Goal: Task Accomplishment & Management: Complete application form

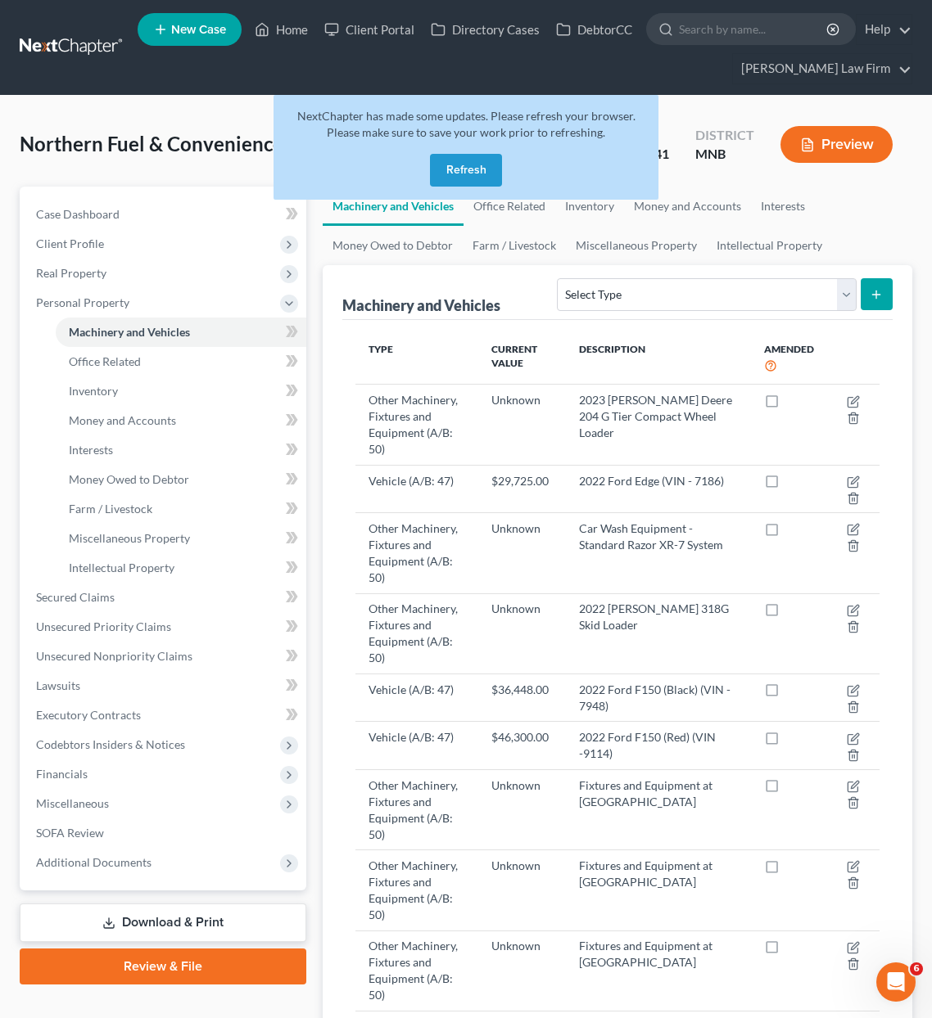
click at [448, 174] on button "Refresh" at bounding box center [466, 170] width 72 height 33
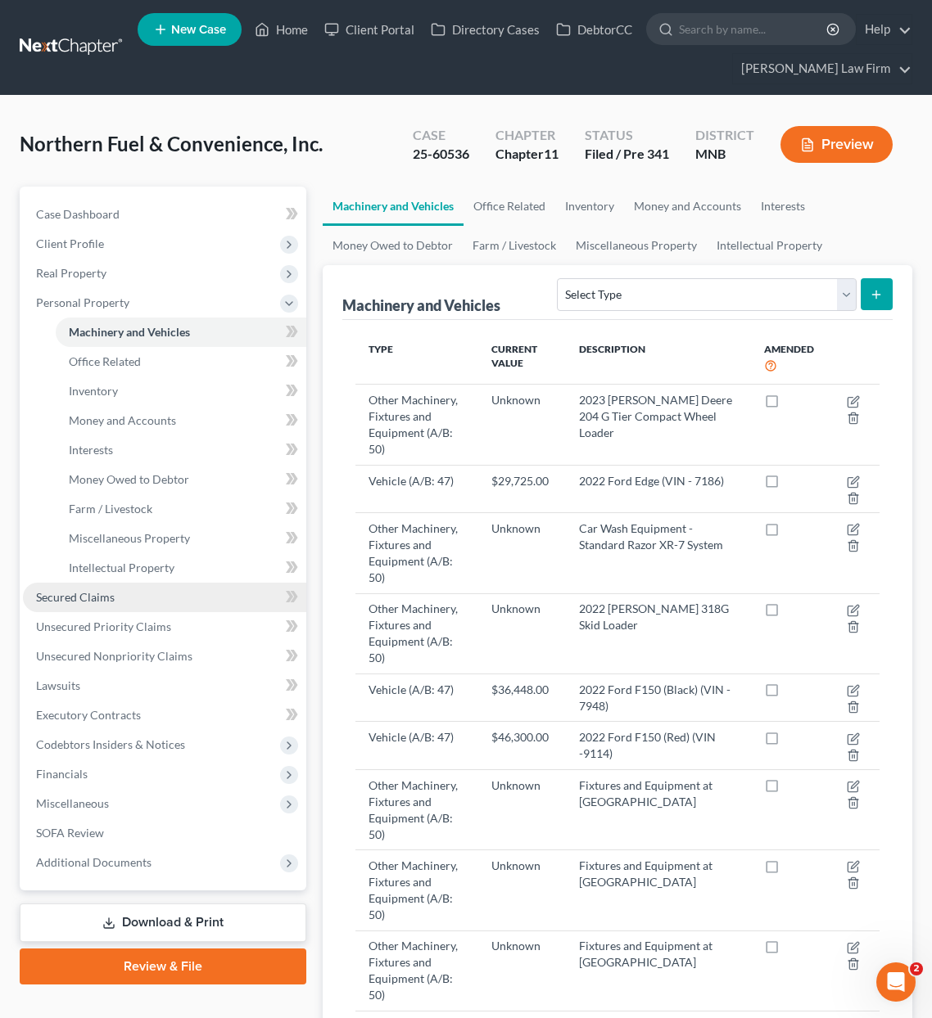
click at [76, 607] on link "Secured Claims" at bounding box center [164, 597] width 283 height 29
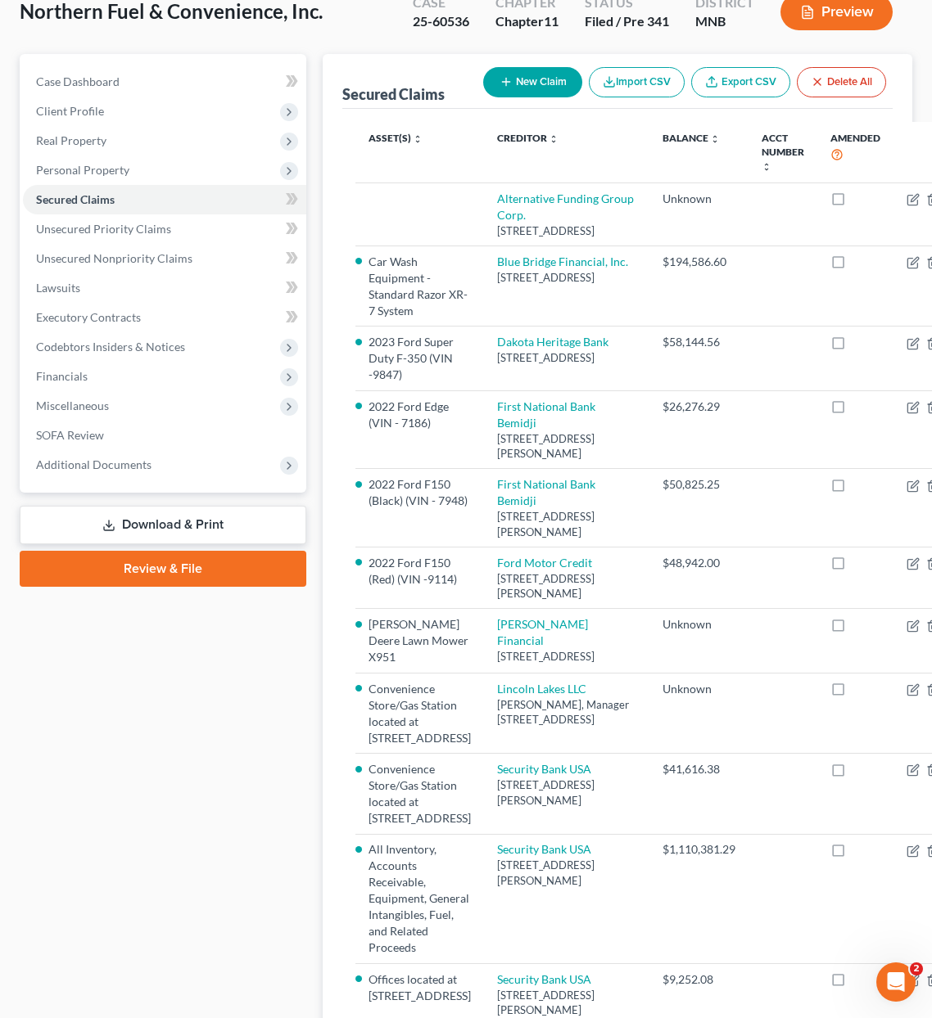
scroll to position [129, 0]
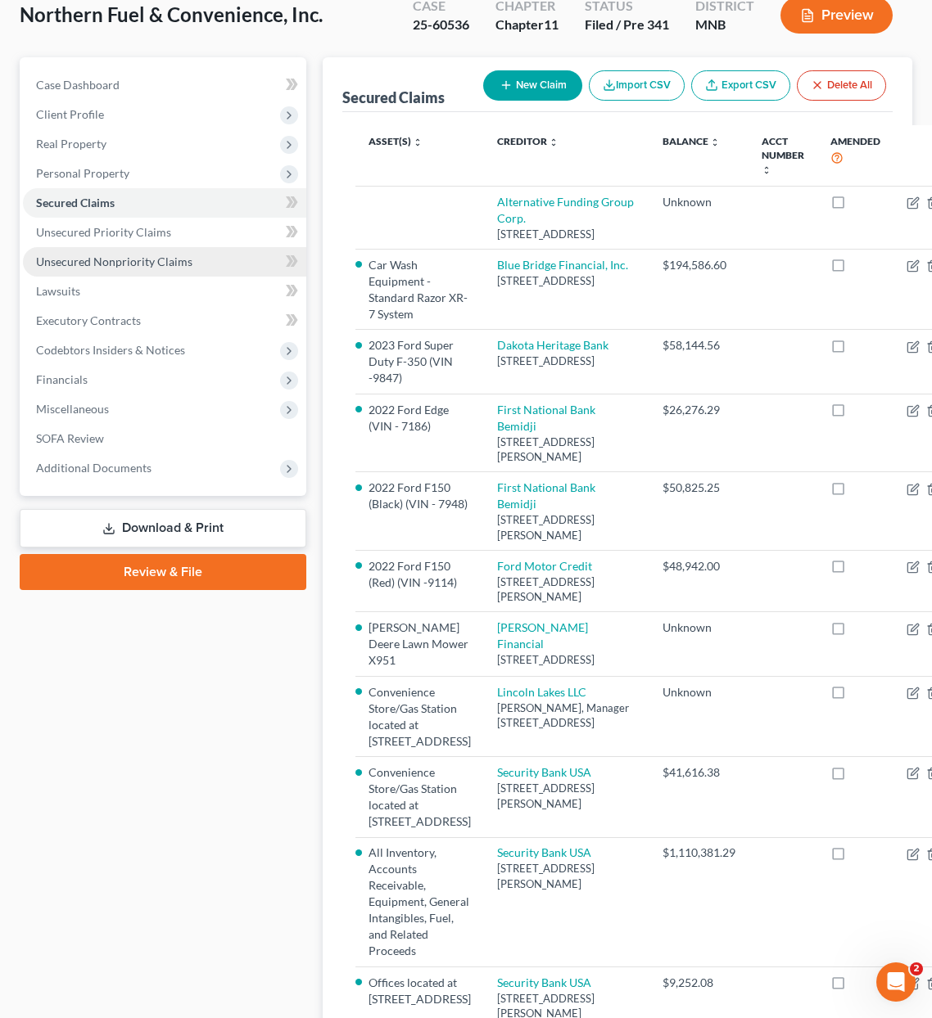
click at [143, 251] on link "Unsecured Nonpriority Claims" at bounding box center [164, 261] width 283 height 29
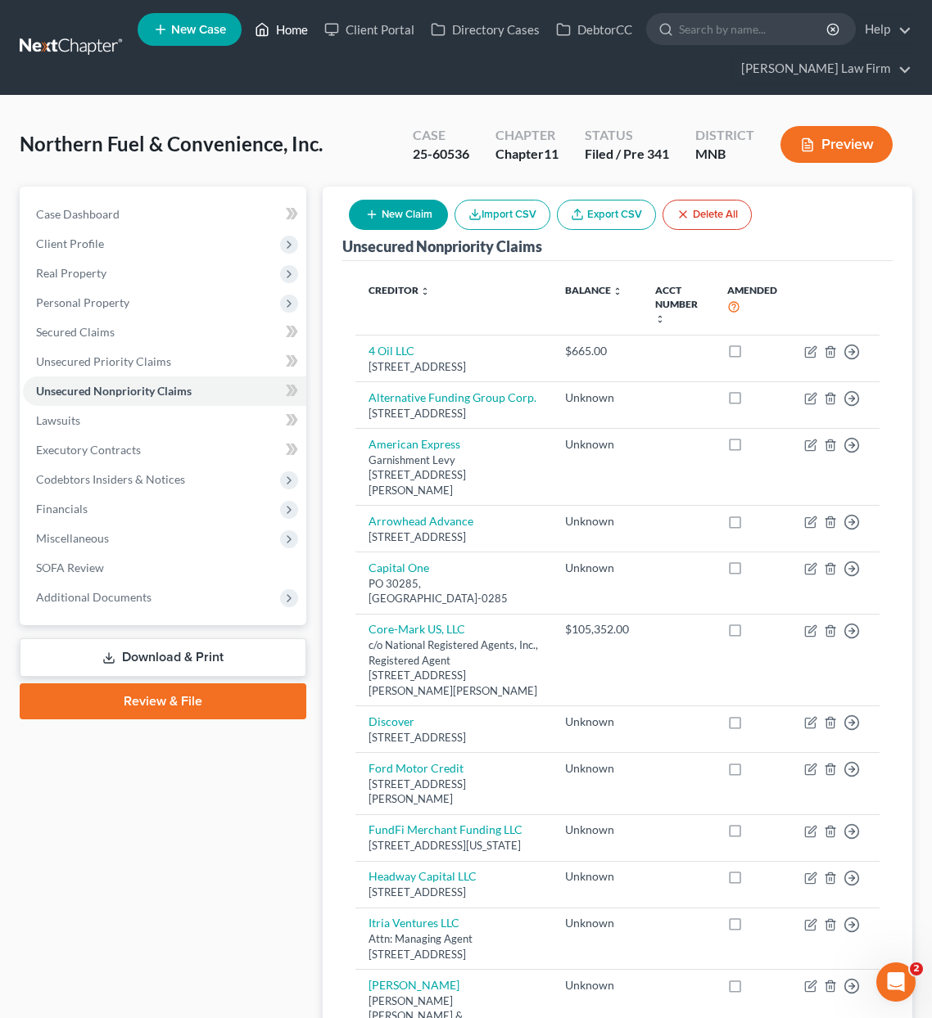
click at [277, 37] on link "Home" at bounding box center [281, 29] width 70 height 29
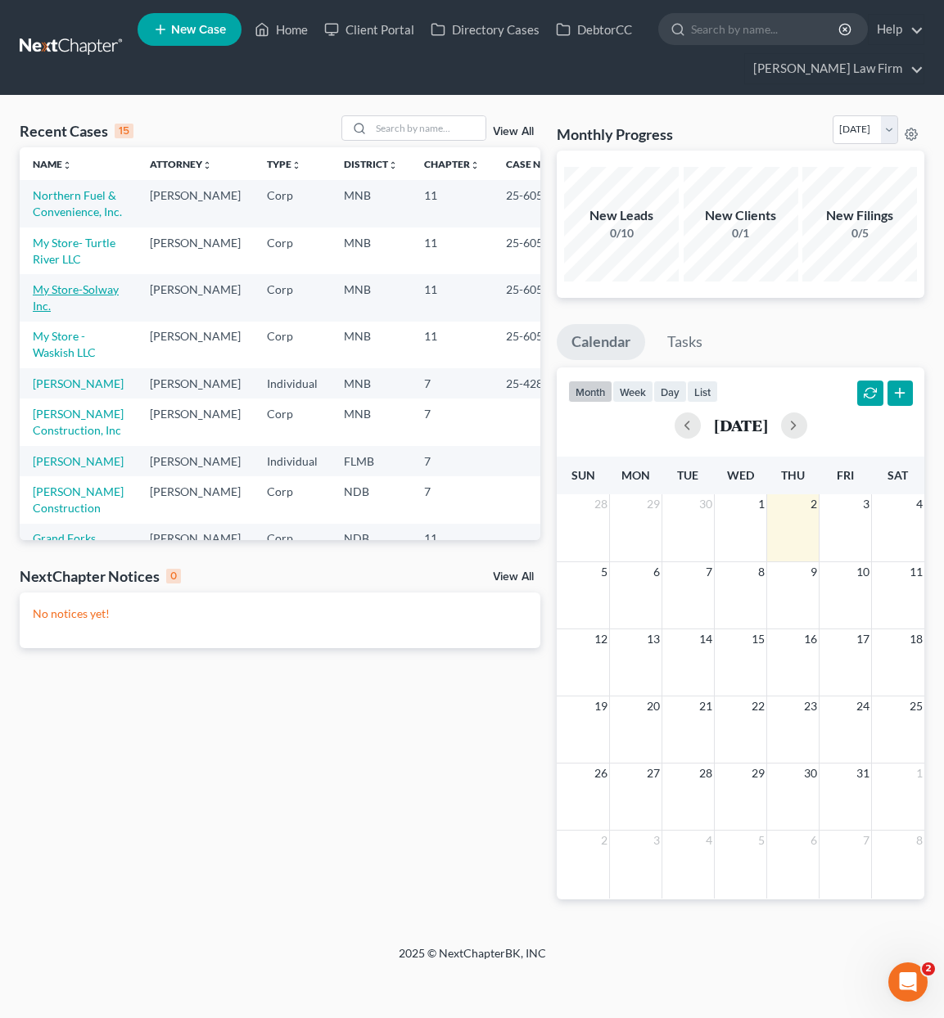
click at [62, 313] on link "My Store-Solway Inc." at bounding box center [76, 297] width 86 height 30
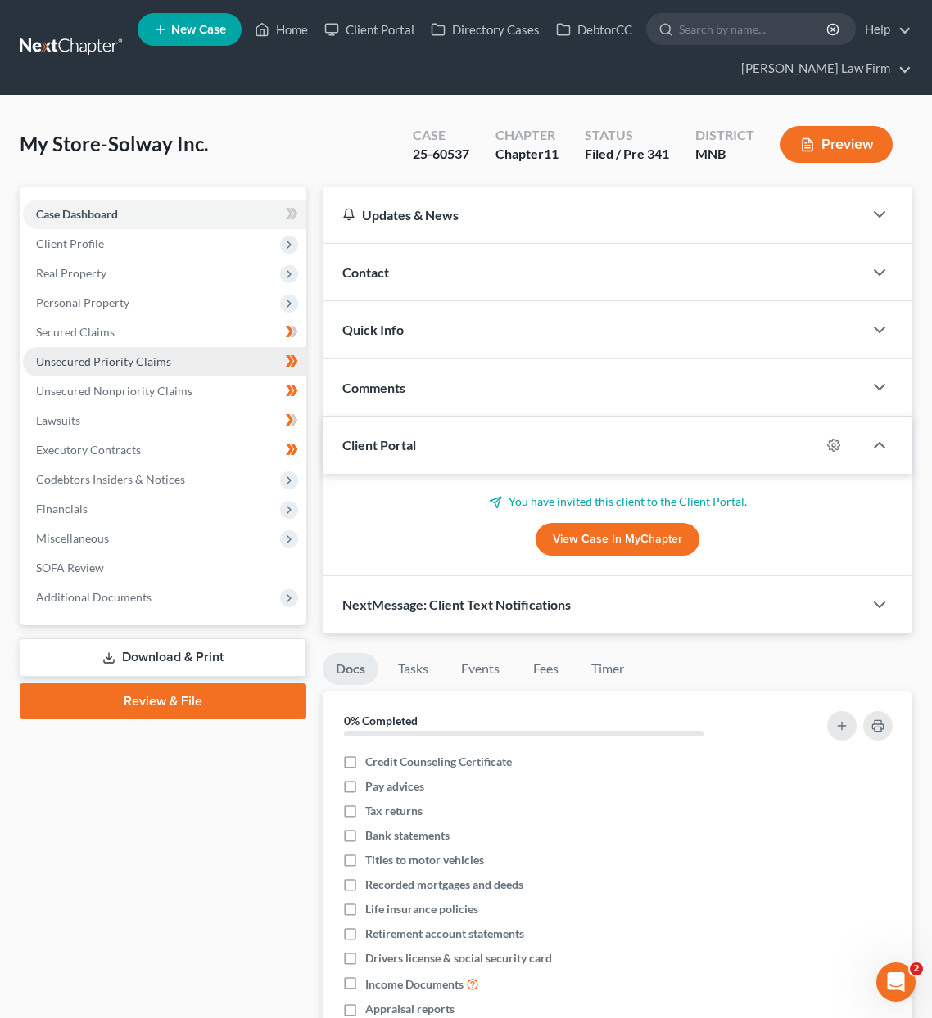
click at [106, 362] on span "Unsecured Priority Claims" at bounding box center [103, 361] width 135 height 14
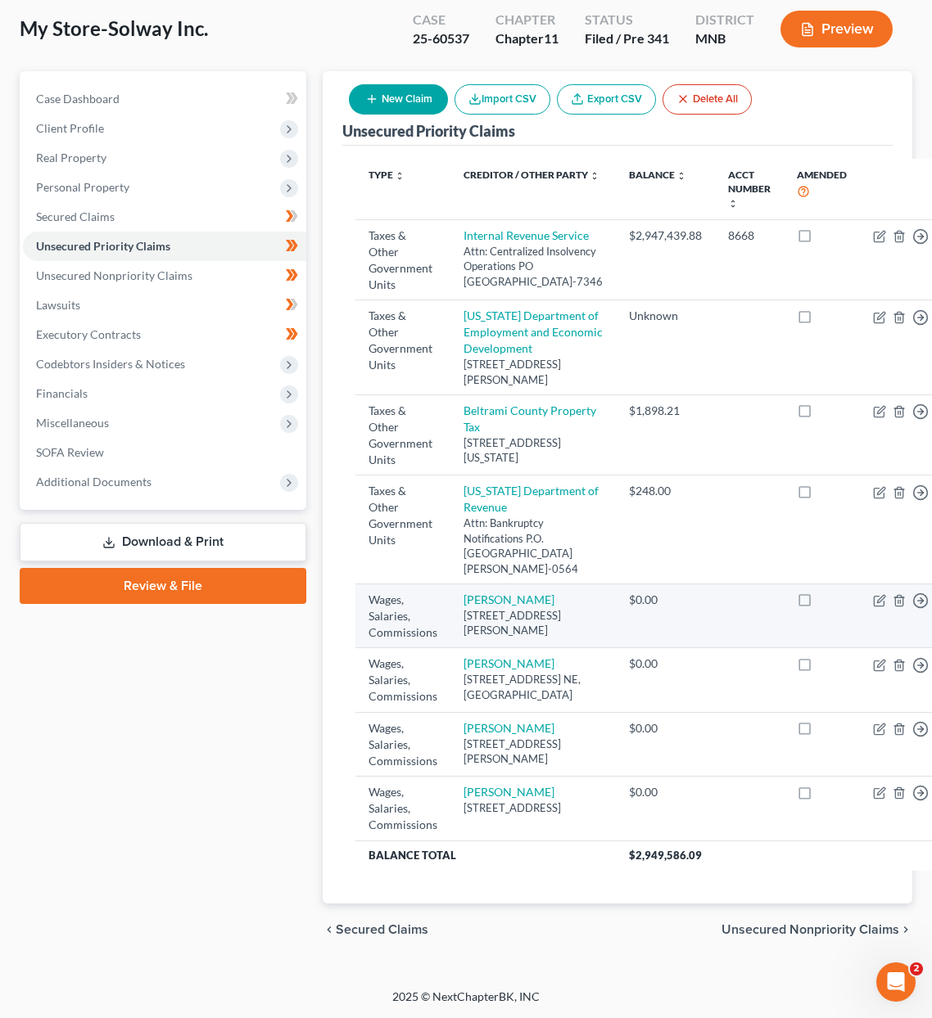
scroll to position [95, 0]
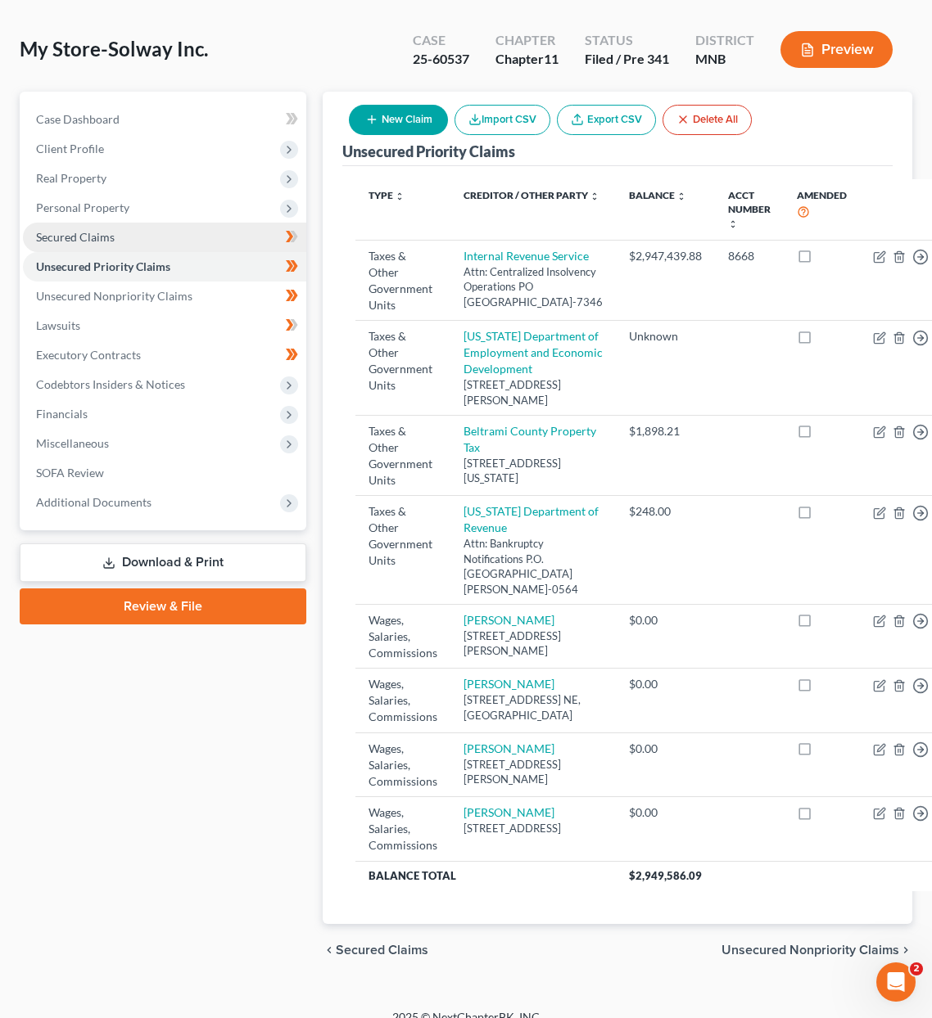
click at [86, 240] on span "Secured Claims" at bounding box center [75, 237] width 79 height 14
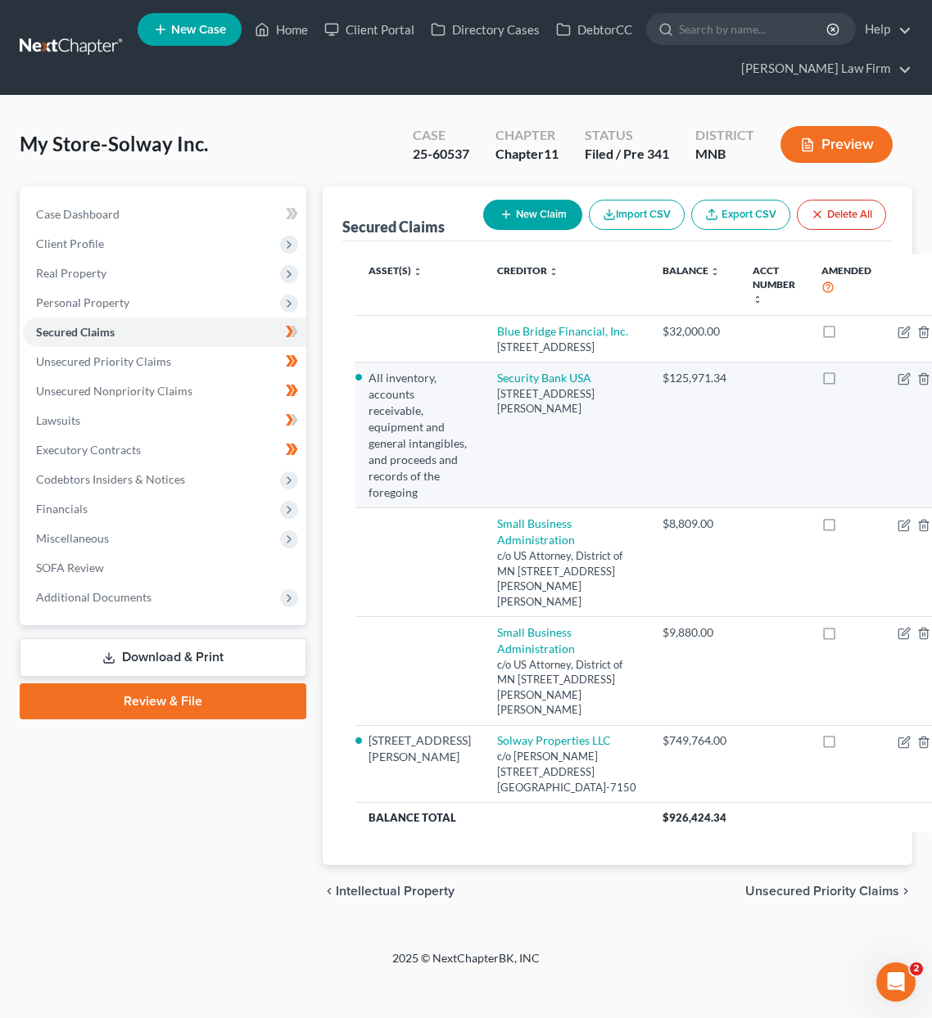
scroll to position [118, 0]
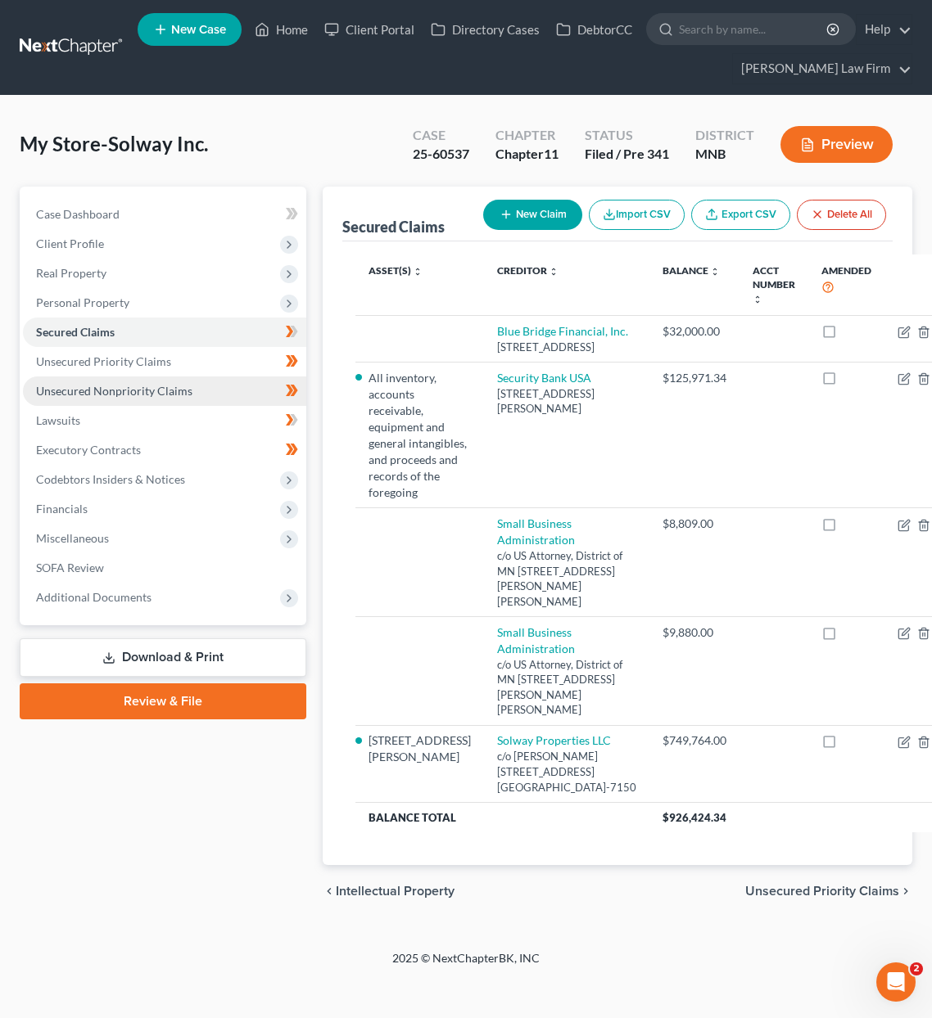
click at [88, 377] on link "Unsecured Nonpriority Claims" at bounding box center [164, 391] width 283 height 29
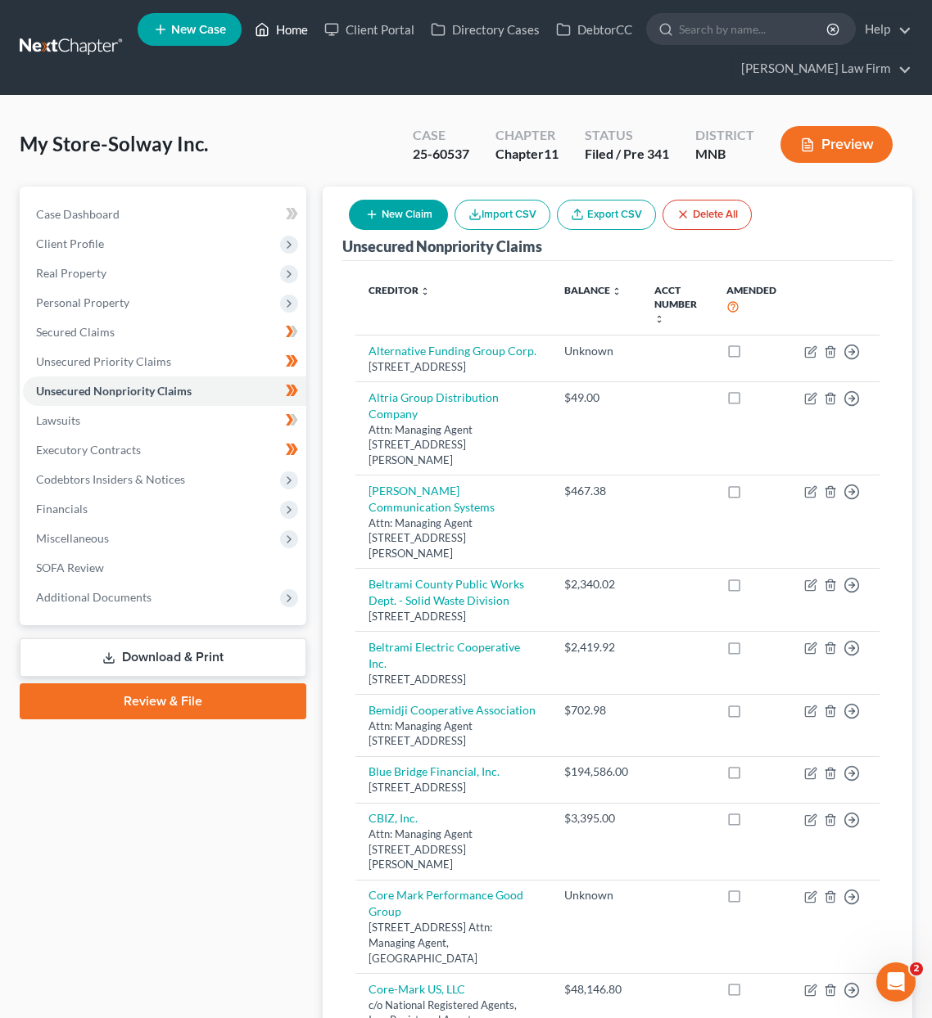
drag, startPoint x: 304, startPoint y: 22, endPoint x: 307, endPoint y: 33, distance: 11.1
click at [305, 22] on link "Home" at bounding box center [281, 29] width 70 height 29
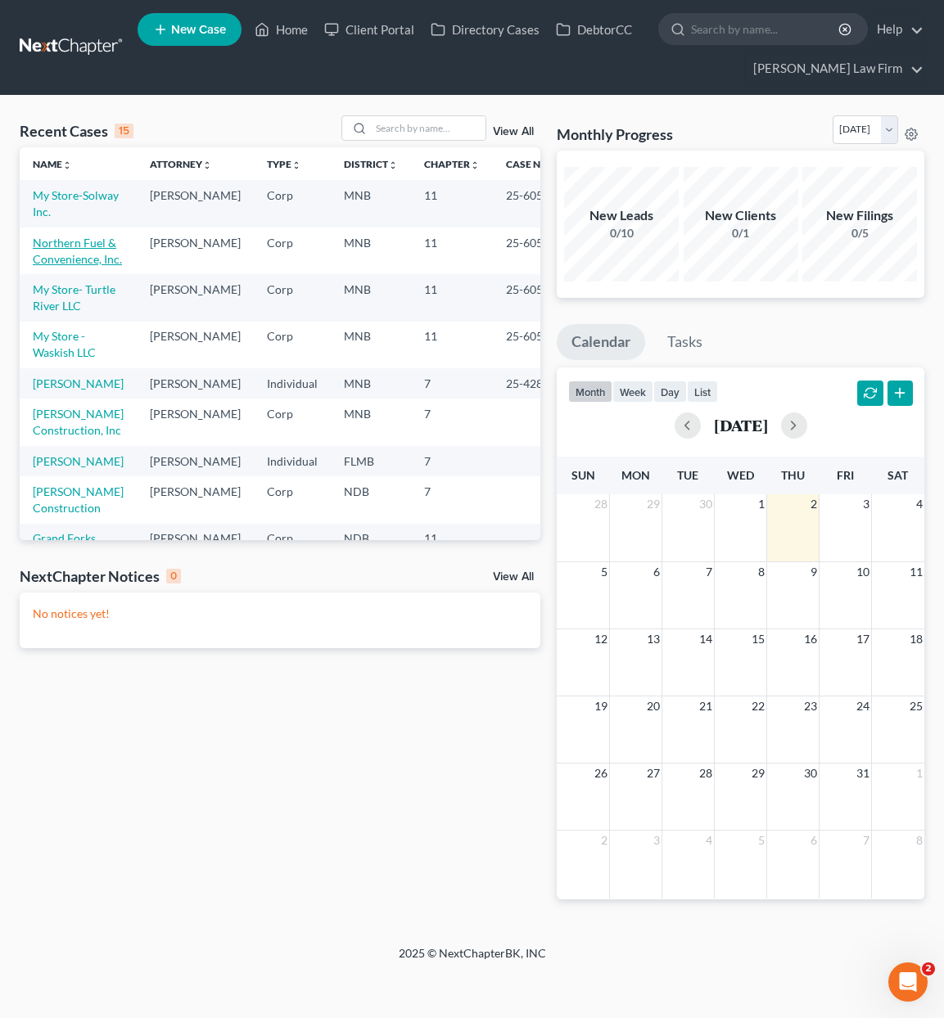
click at [82, 241] on link "Northern Fuel & Convenience, Inc." at bounding box center [77, 251] width 89 height 30
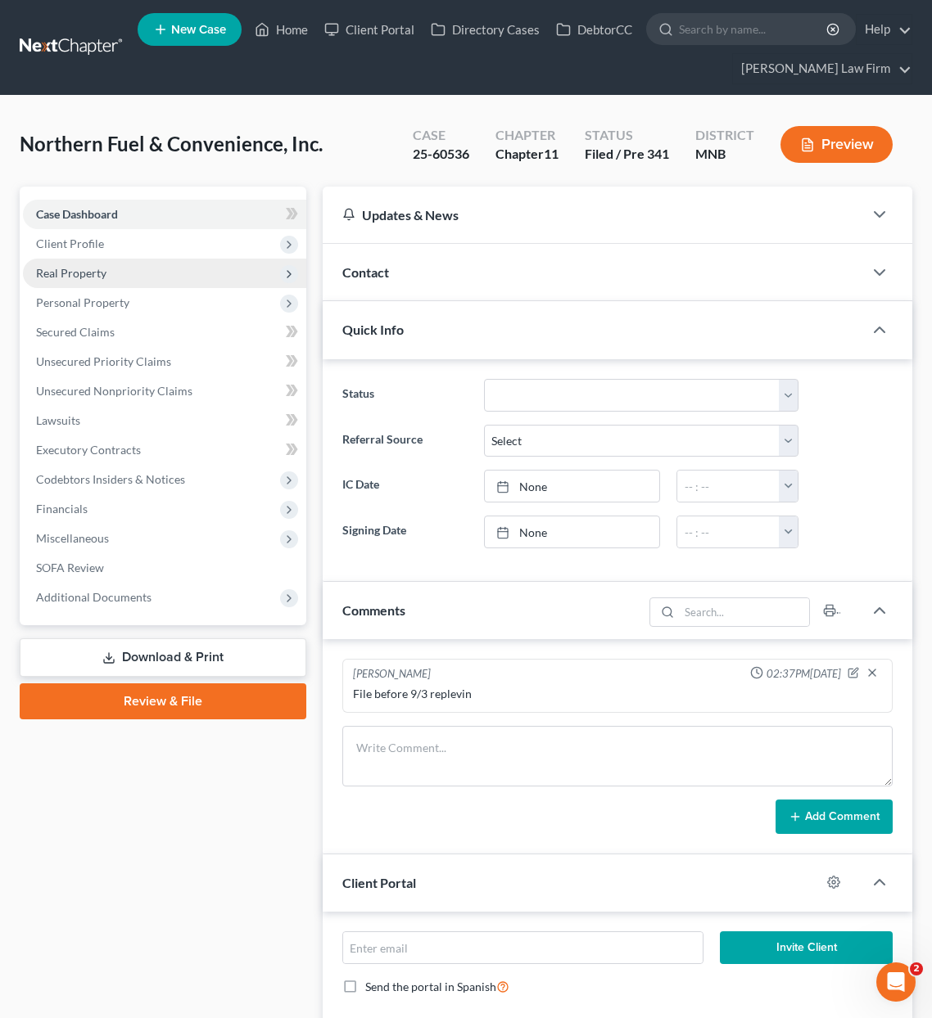
click at [119, 272] on span "Real Property" at bounding box center [164, 273] width 283 height 29
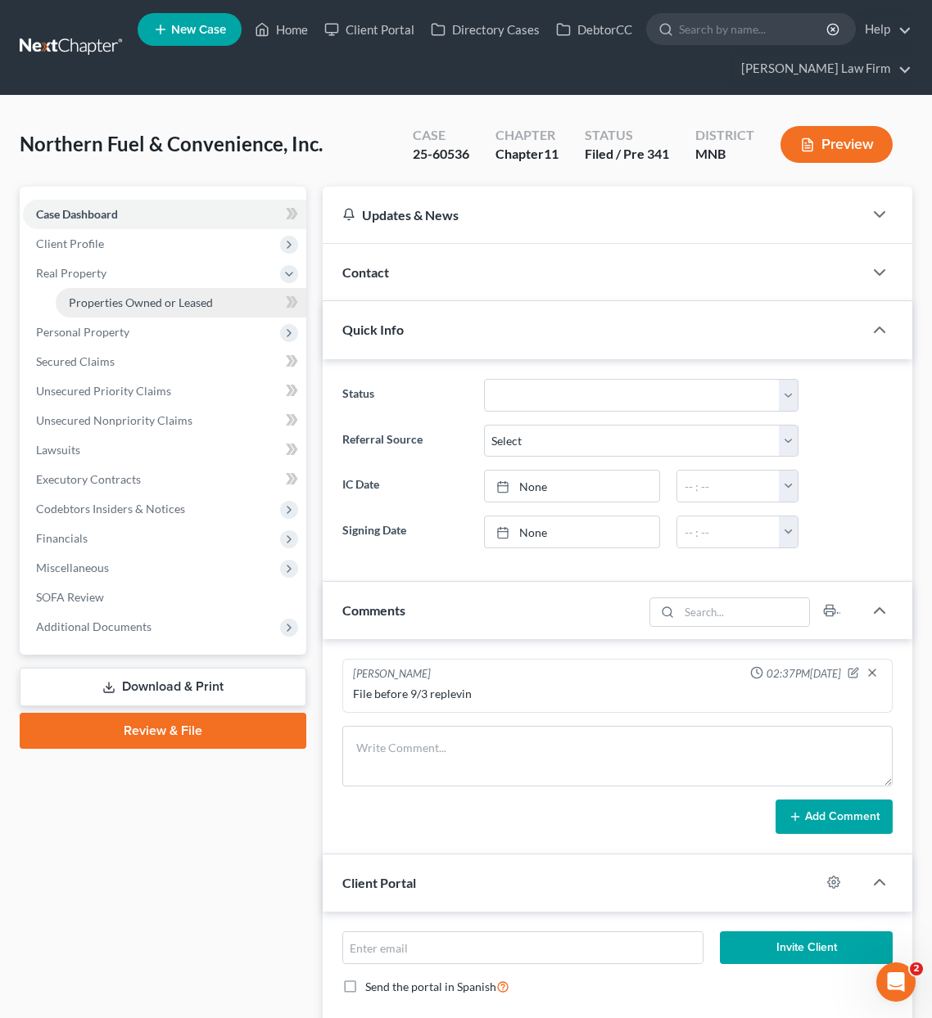
click at [124, 300] on span "Properties Owned or Leased" at bounding box center [141, 303] width 144 height 14
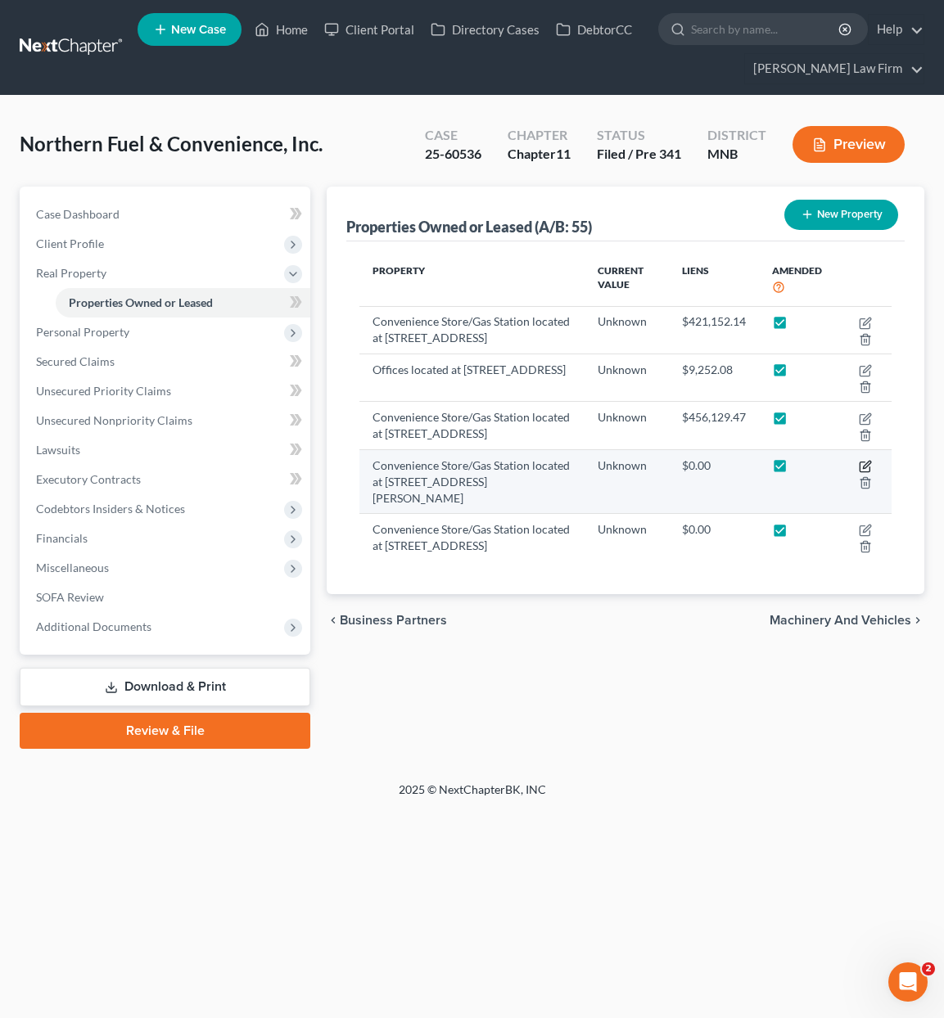
click at [868, 468] on icon "button" at bounding box center [866, 464] width 7 height 7
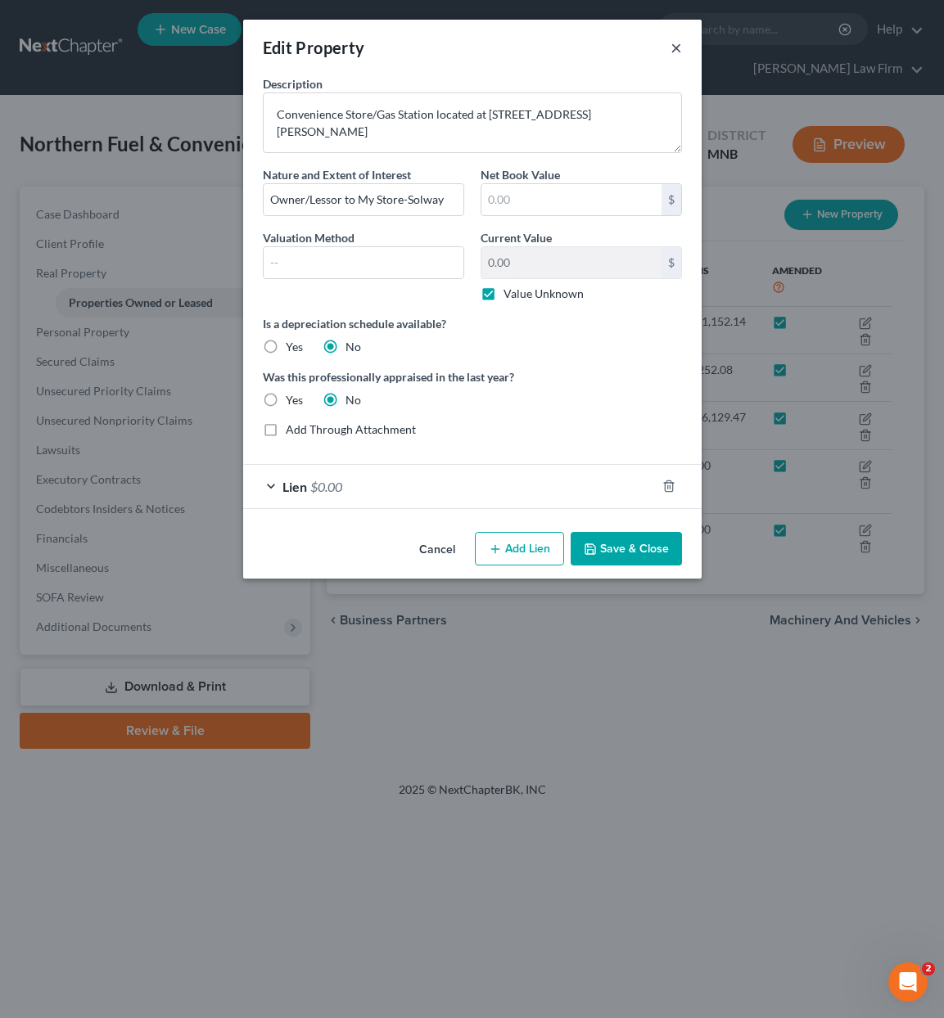
click at [676, 48] on button "×" at bounding box center [675, 48] width 11 height 20
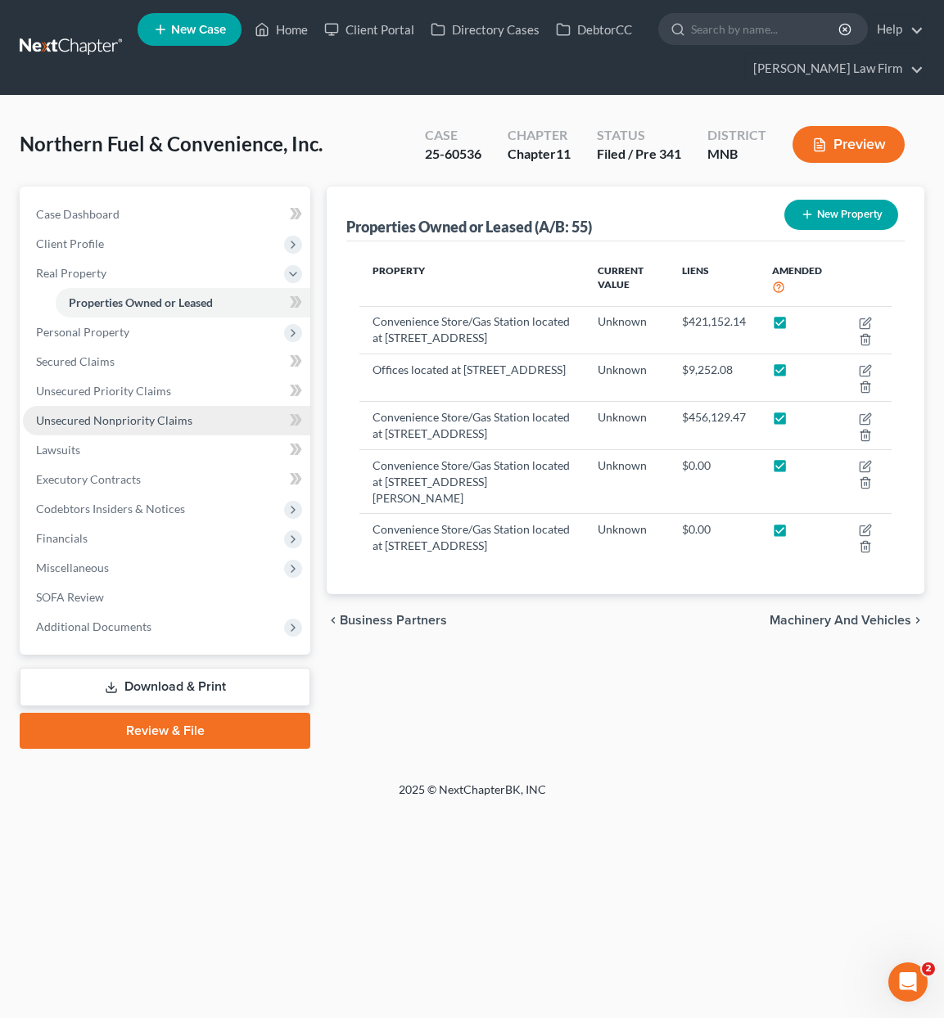
click at [108, 428] on link "Unsecured Nonpriority Claims" at bounding box center [166, 420] width 287 height 29
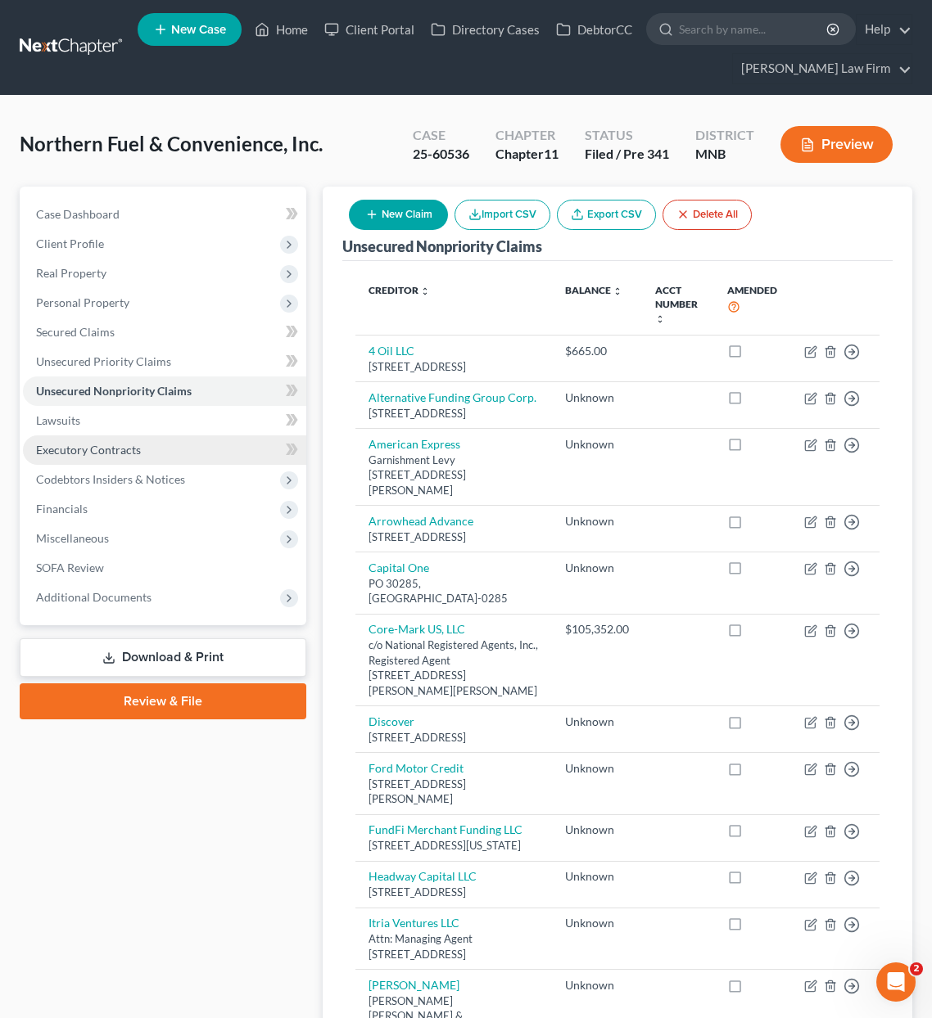
click at [114, 458] on link "Executory Contracts" at bounding box center [164, 450] width 283 height 29
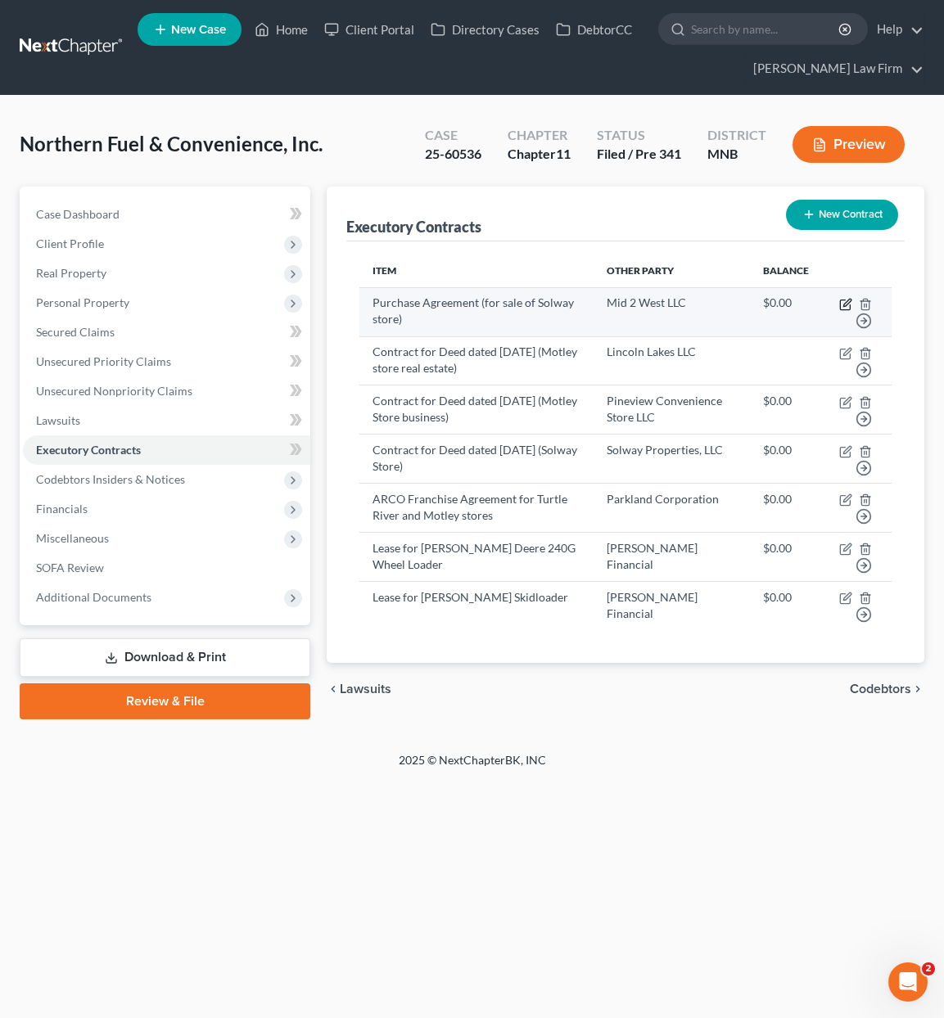
click at [851, 304] on icon "button" at bounding box center [845, 304] width 13 height 13
select select "24"
select select "0"
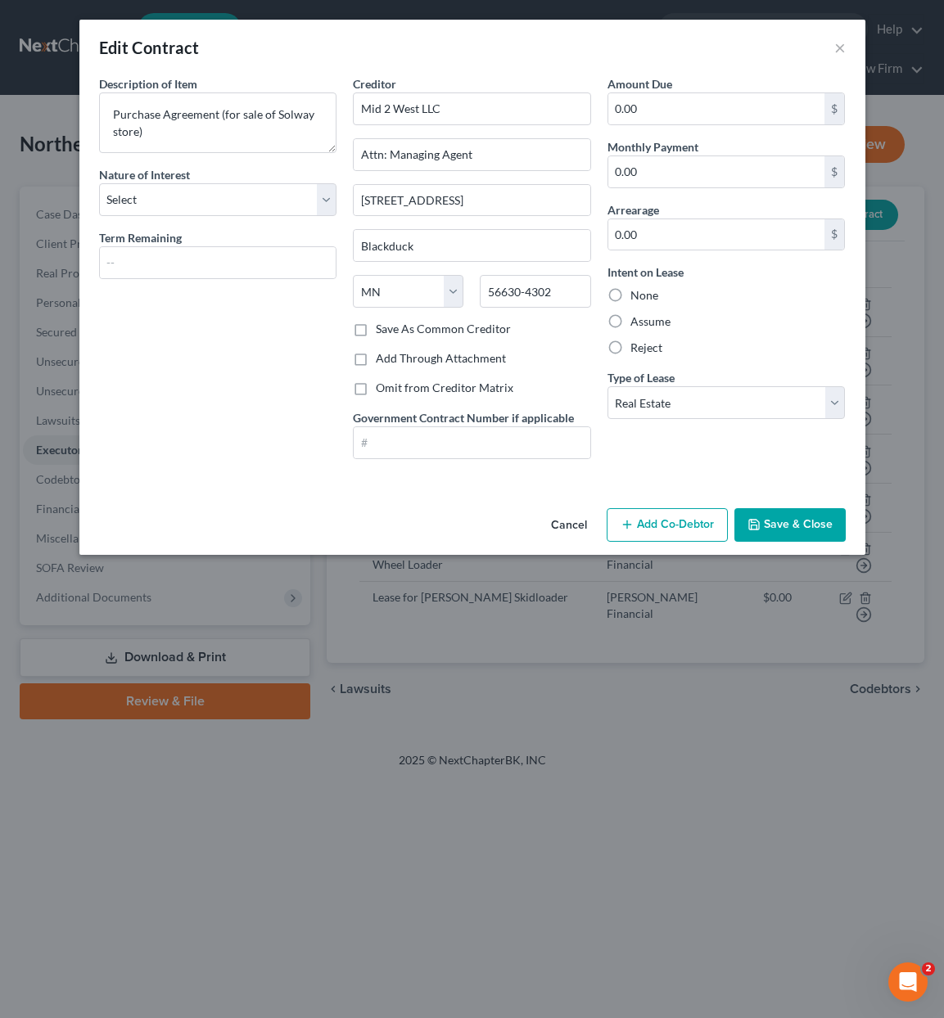
click at [568, 530] on button "Cancel" at bounding box center [569, 526] width 62 height 33
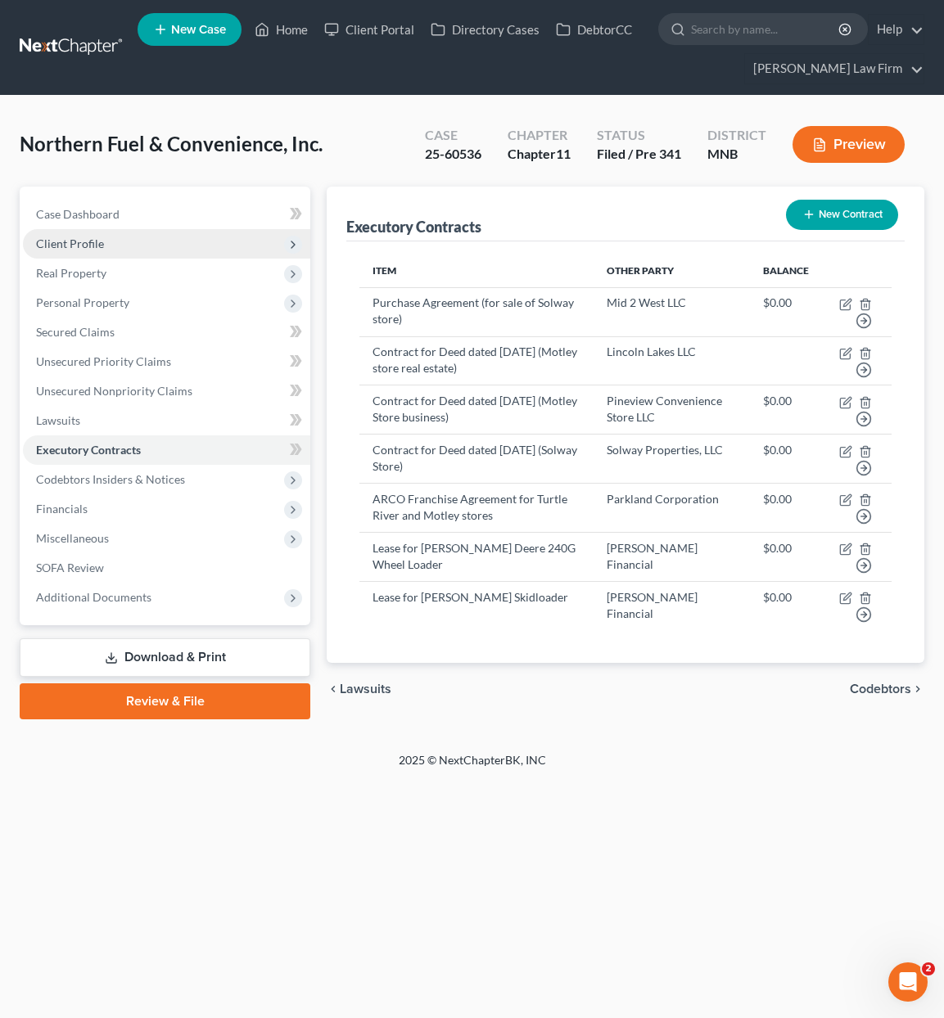
click at [90, 246] on span "Client Profile" at bounding box center [70, 244] width 68 height 14
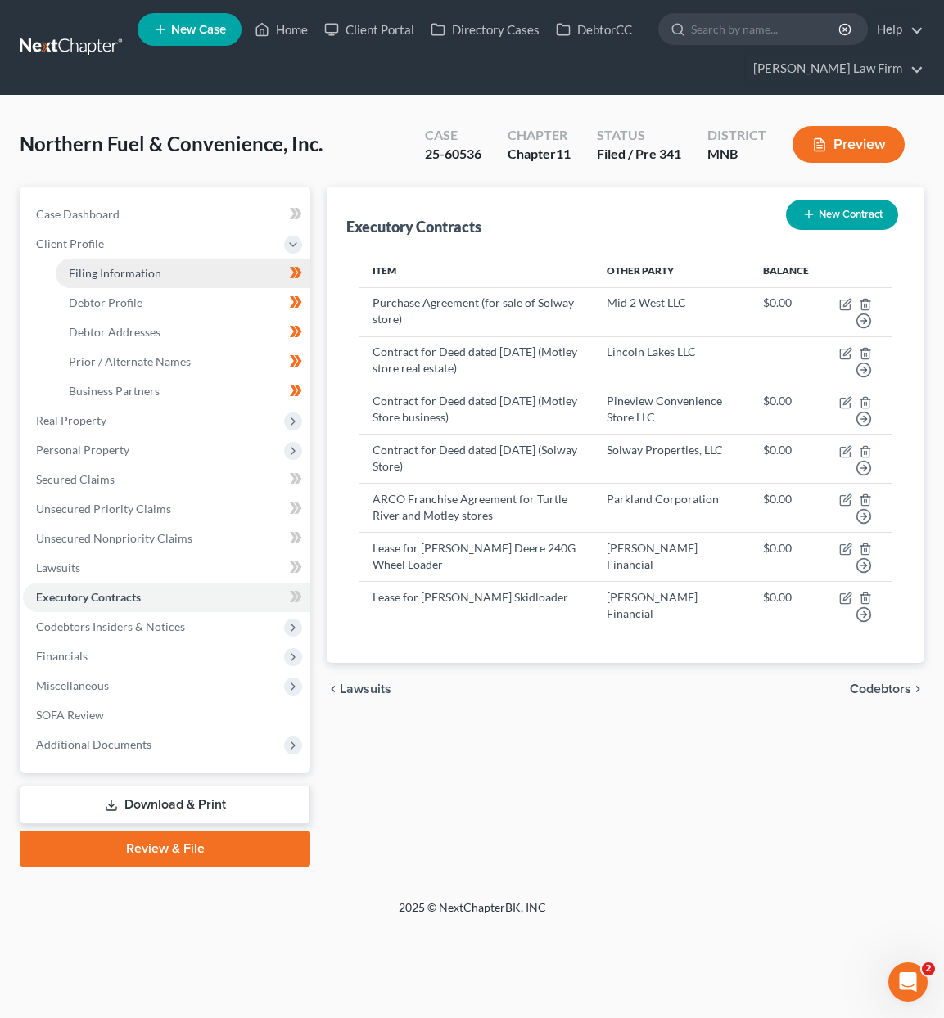
click at [91, 266] on span "Filing Information" at bounding box center [115, 273] width 93 height 14
select select "3"
select select "1"
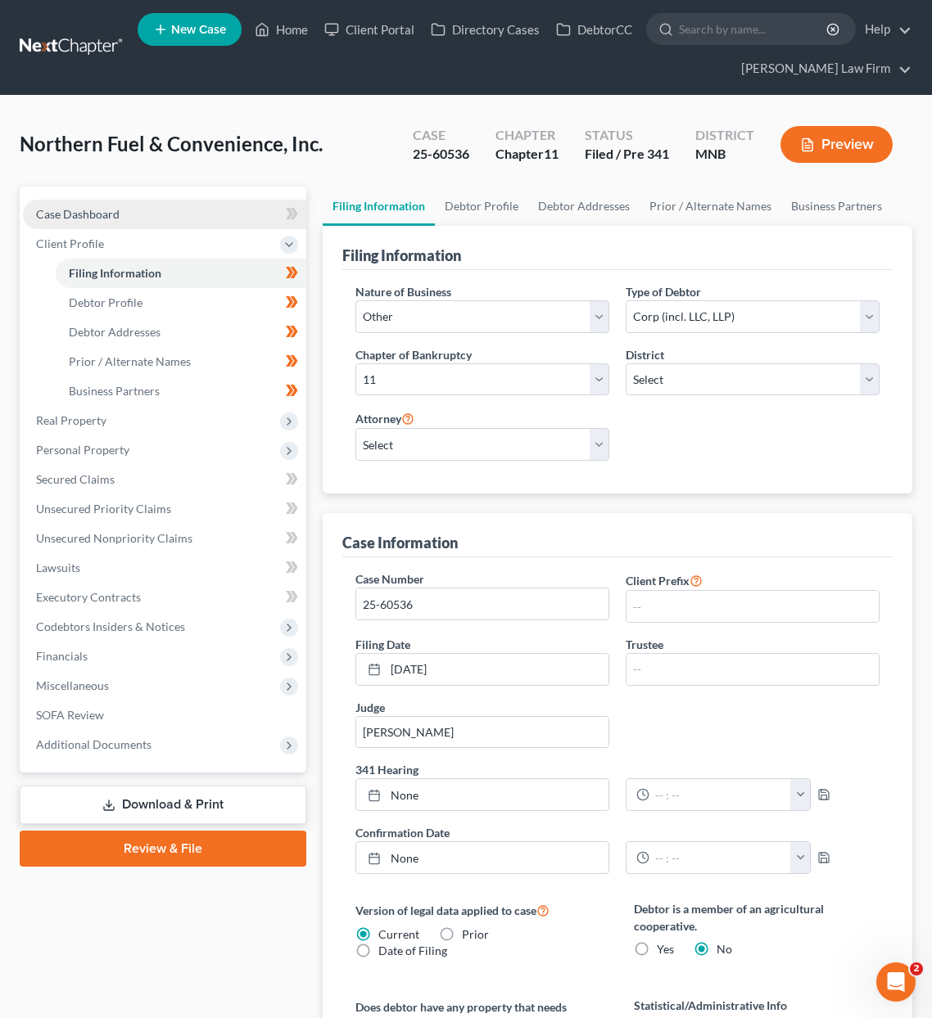
click at [81, 219] on span "Case Dashboard" at bounding box center [78, 214] width 84 height 14
select select "7"
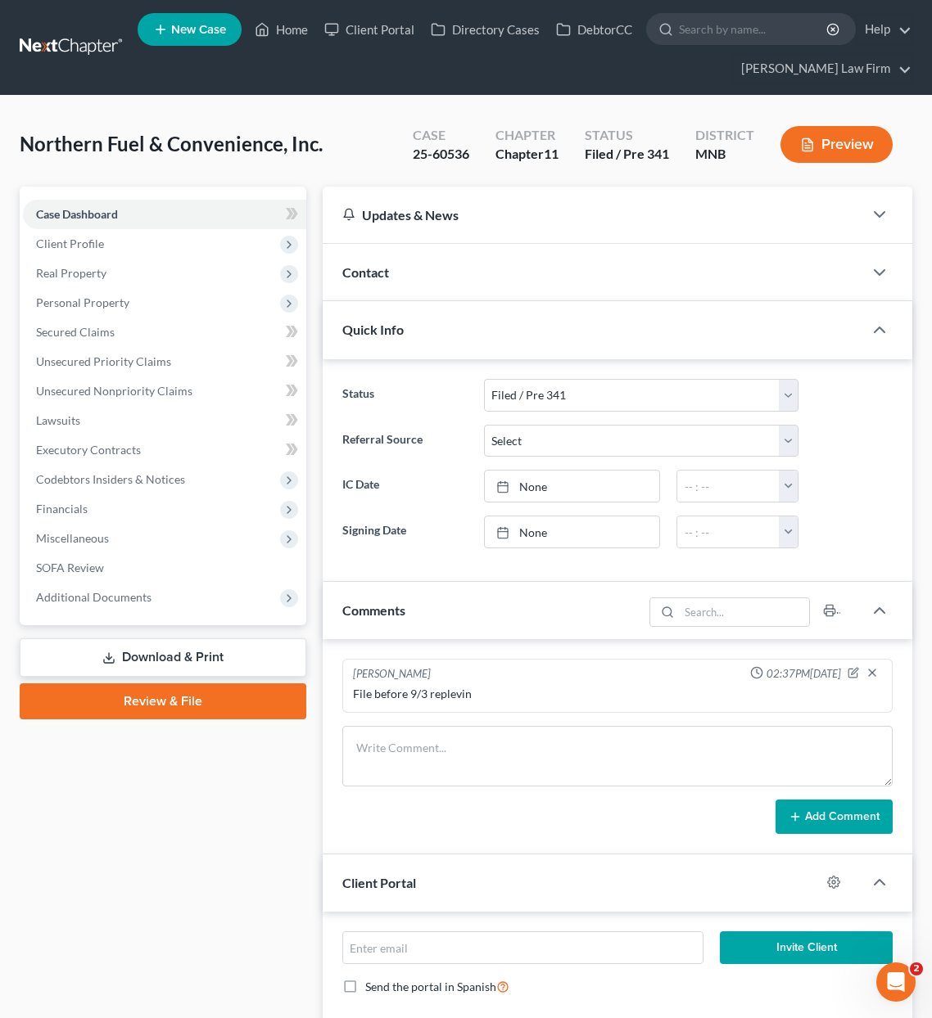
click at [395, 267] on div "Contact" at bounding box center [593, 272] width 540 height 56
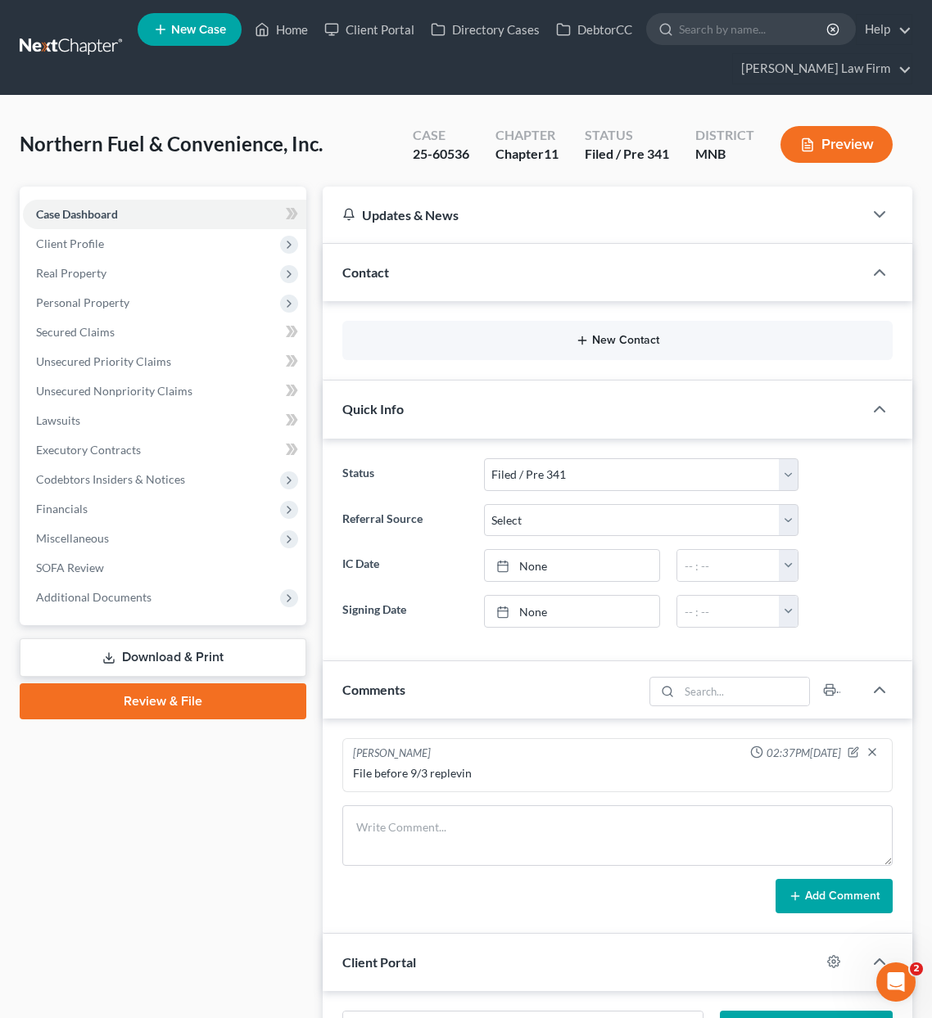
click at [663, 343] on button "New Contact" at bounding box center [617, 340] width 524 height 13
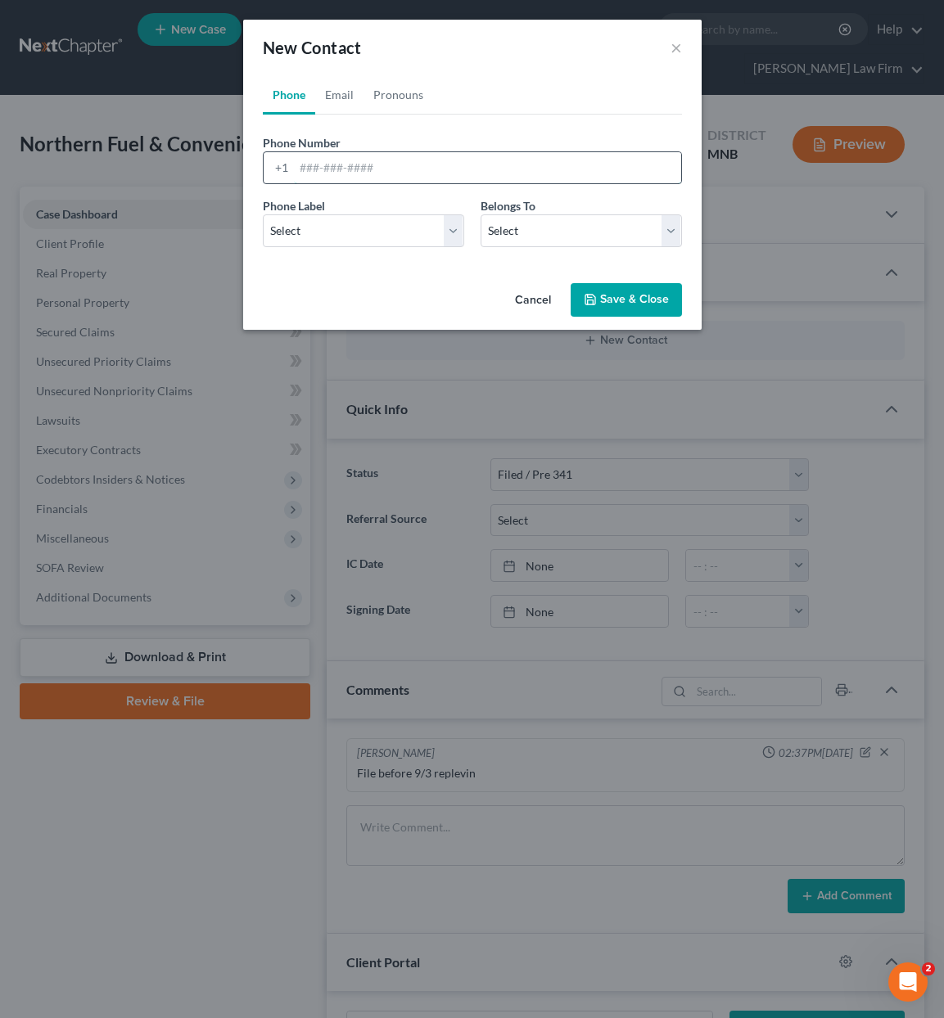
click at [344, 163] on input "tel" at bounding box center [487, 167] width 387 height 31
click at [374, 175] on input "218-3" at bounding box center [487, 167] width 387 height 31
type input "218-368-2190"
click at [393, 225] on select "Select Mobile Home Work Other" at bounding box center [363, 230] width 201 height 33
select select "0"
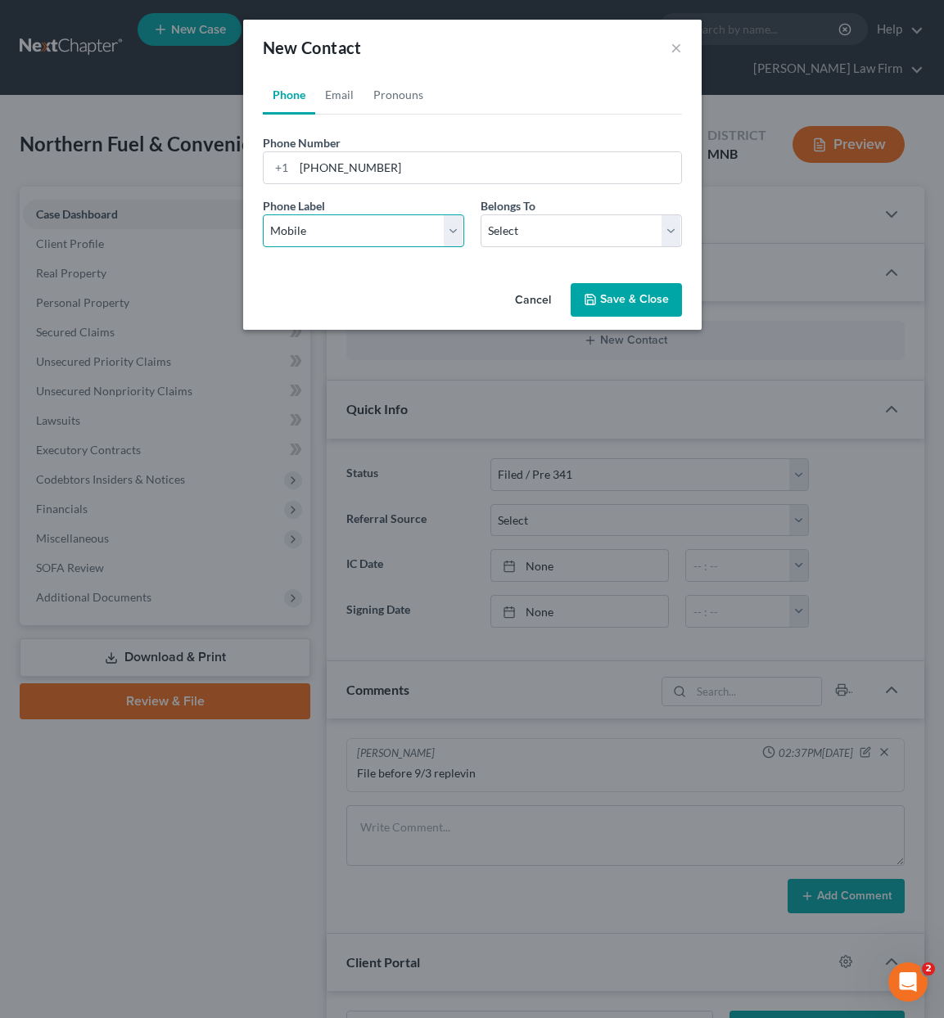
click at [263, 214] on select "Select Mobile Home Work Other" at bounding box center [363, 230] width 201 height 33
click at [549, 233] on select "Select Client Other" at bounding box center [581, 230] width 201 height 33
select select "0"
click at [481, 214] on select "Select Client Other" at bounding box center [581, 230] width 201 height 33
click at [610, 290] on button "Save & Close" at bounding box center [626, 300] width 111 height 34
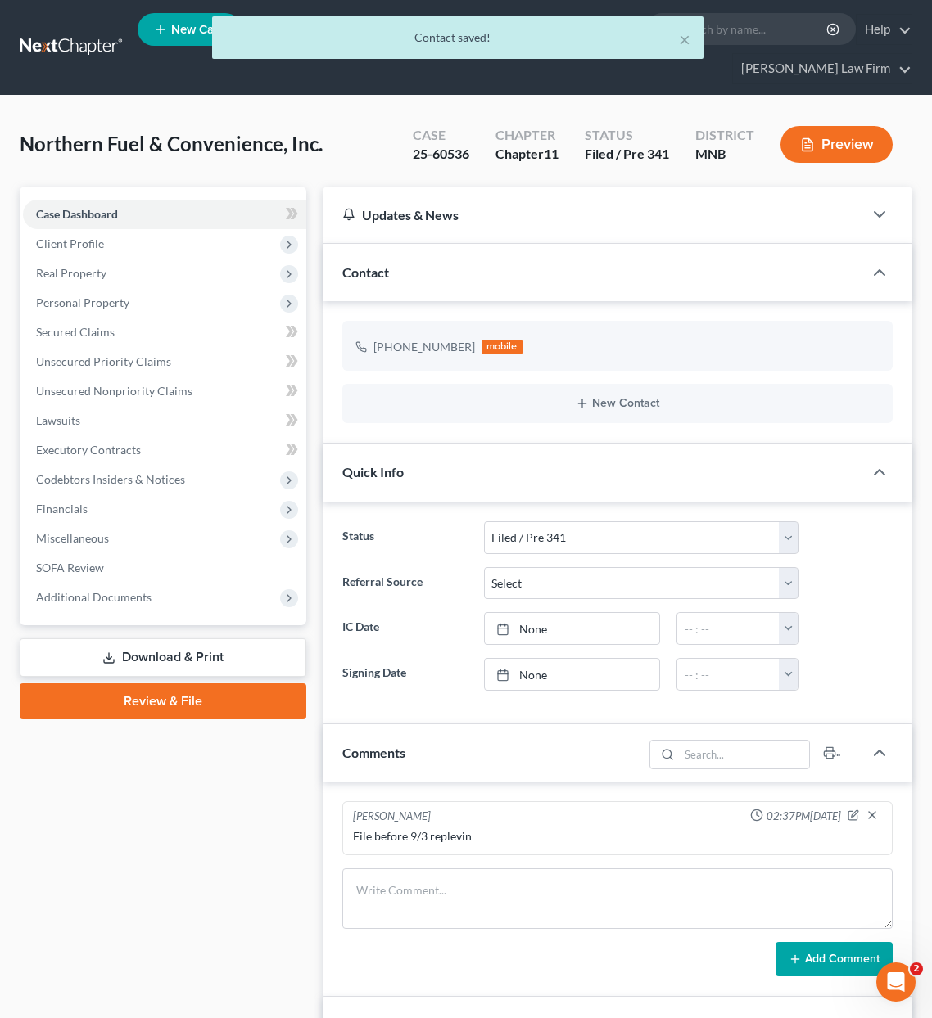
click at [820, 221] on div "Updates & News" at bounding box center [592, 214] width 501 height 17
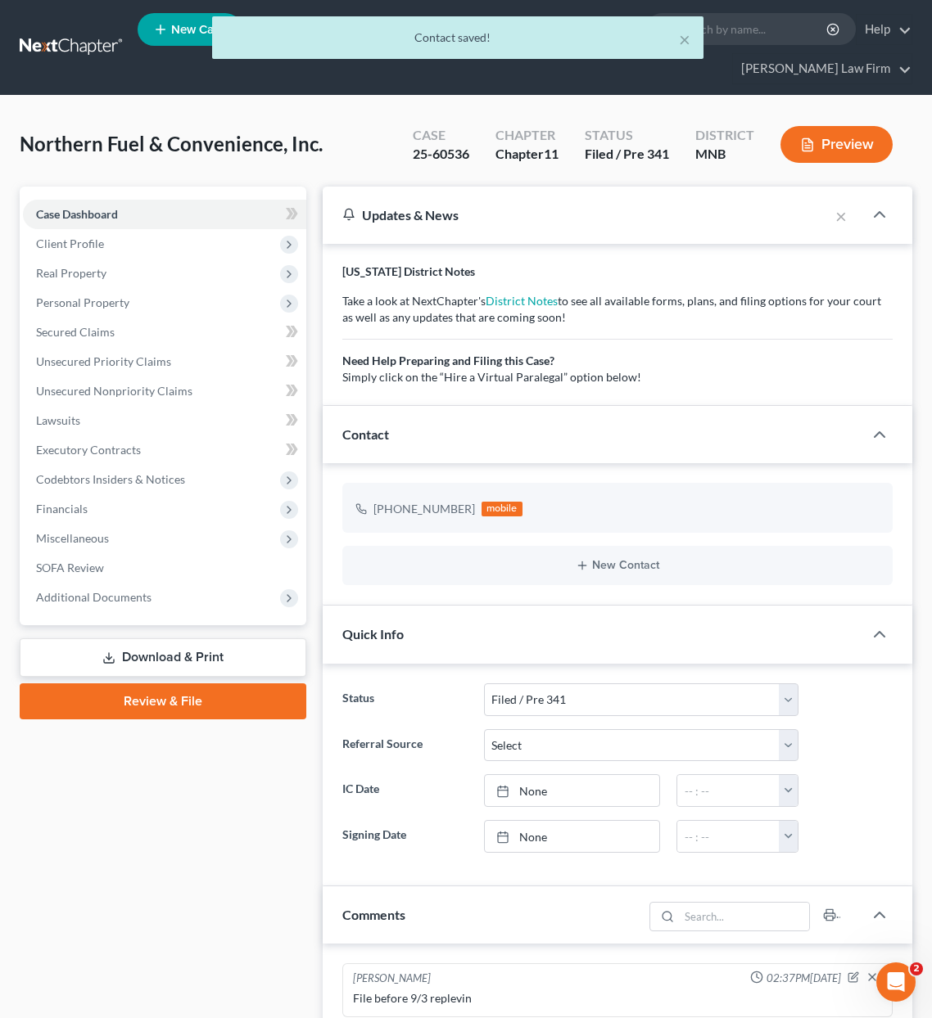
click at [536, 448] on div "Contact" at bounding box center [593, 434] width 540 height 56
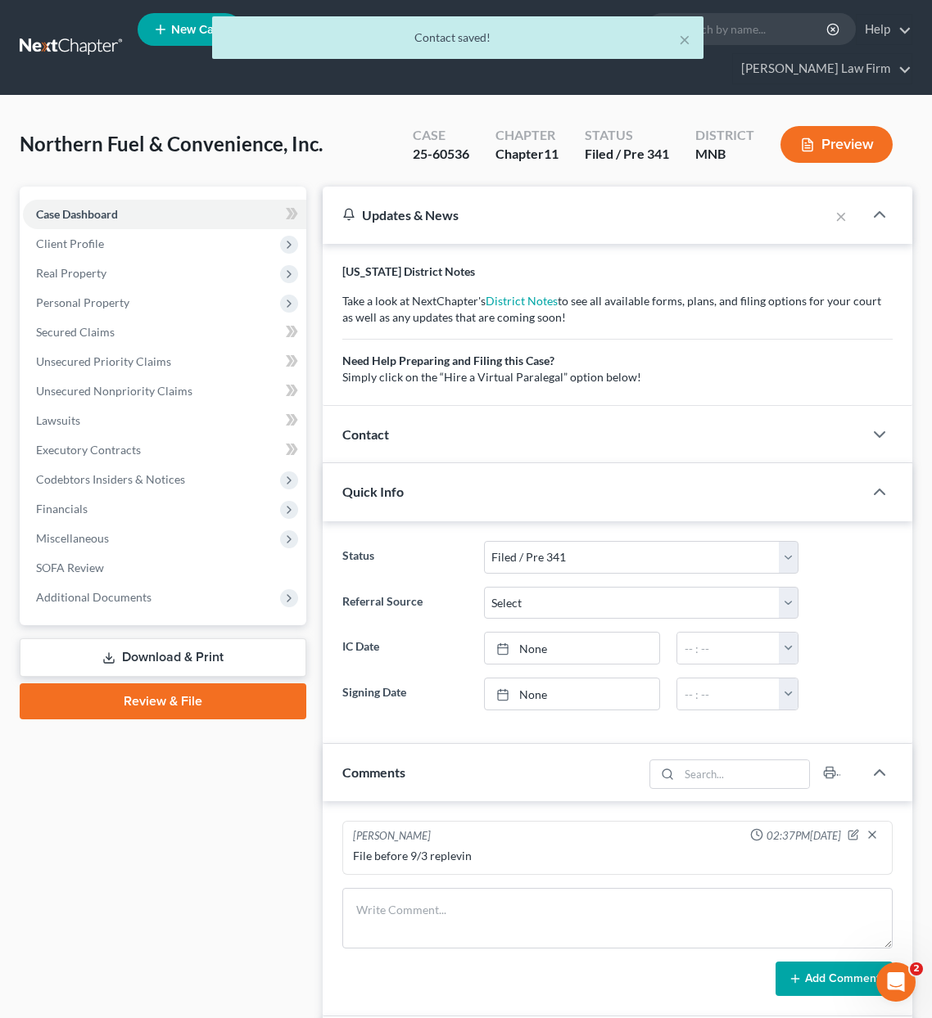
click at [534, 440] on div "Contact" at bounding box center [593, 434] width 540 height 56
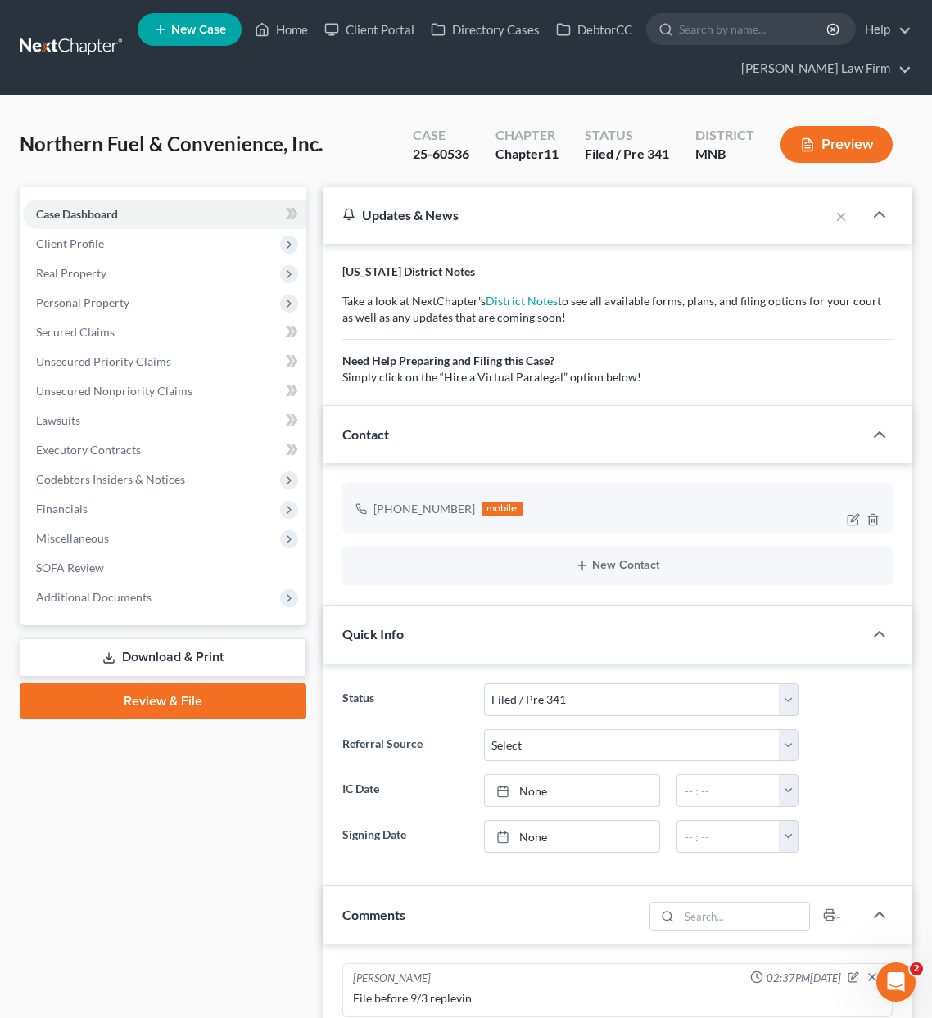
click at [846, 513] on div at bounding box center [866, 520] width 52 height 26
click at [851, 515] on icon "button" at bounding box center [853, 519] width 13 height 13
select select "0"
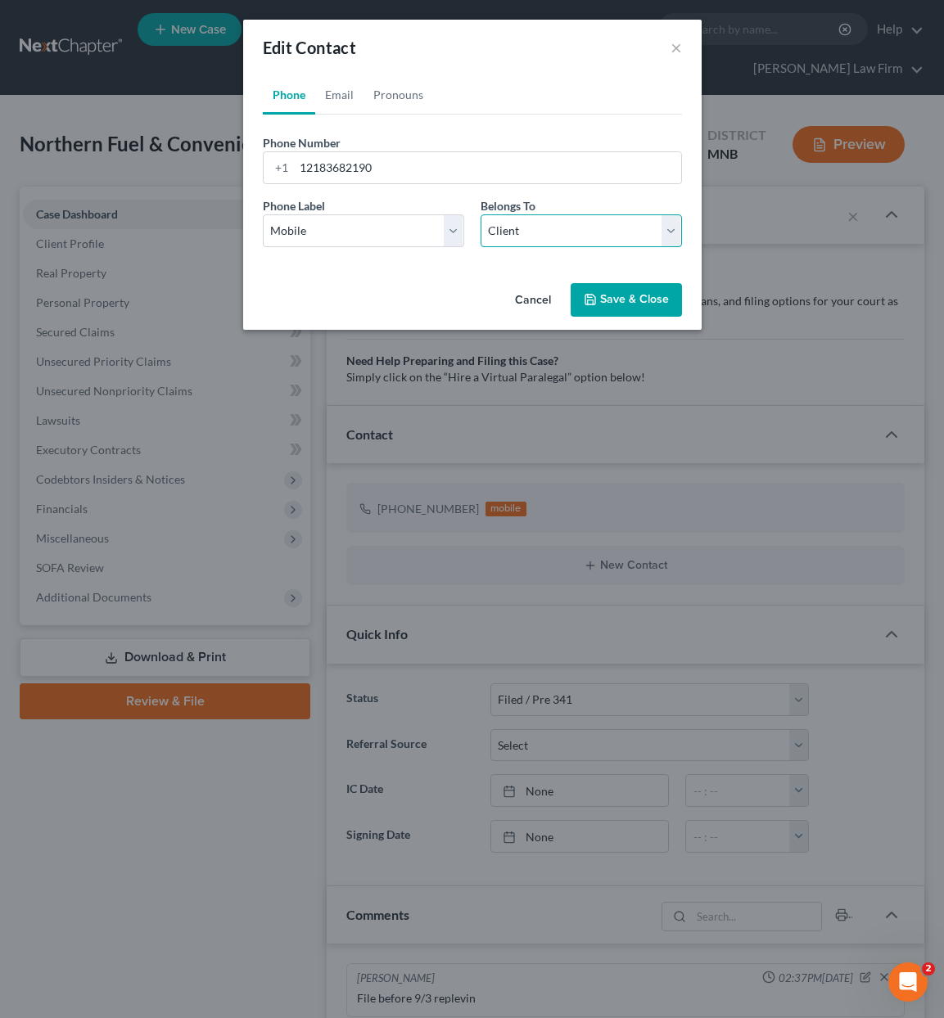
click at [556, 225] on select "Select Client Other" at bounding box center [581, 230] width 201 height 33
select select "1"
click at [481, 214] on select "Select Client Other" at bounding box center [581, 230] width 201 height 33
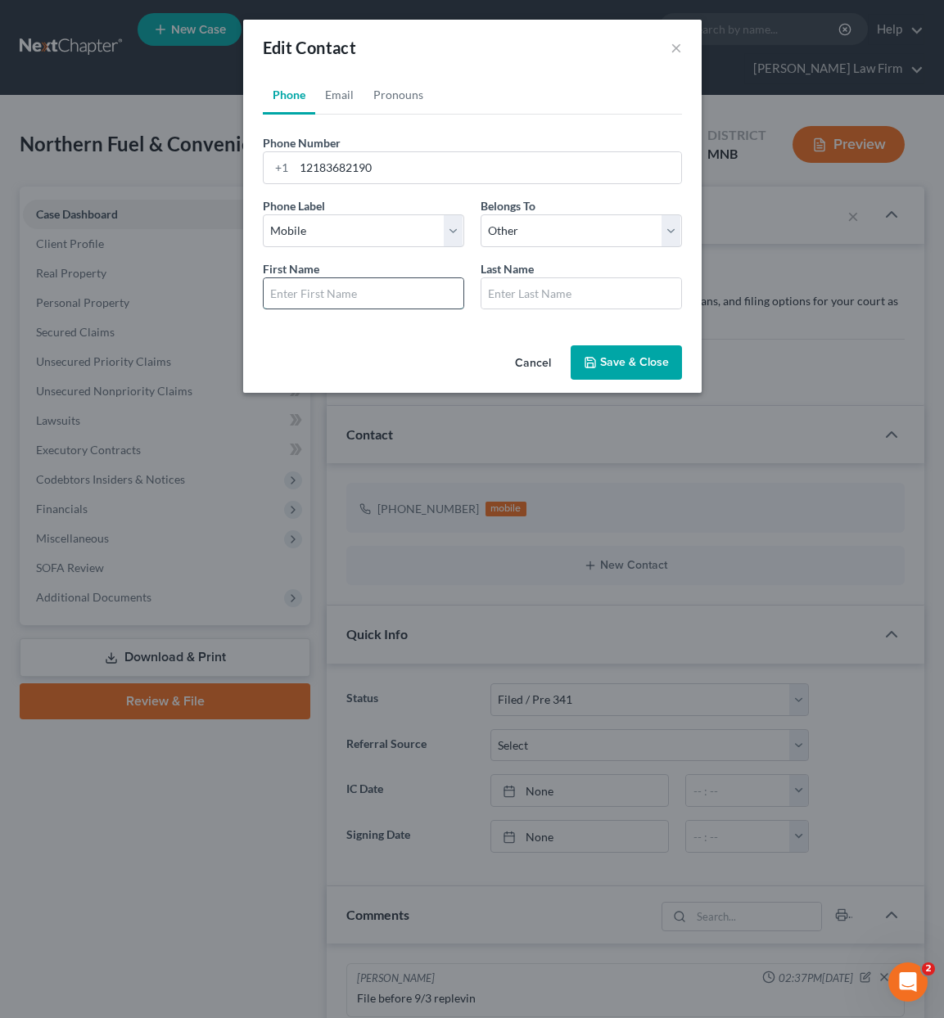
click at [359, 301] on input "text" at bounding box center [364, 293] width 200 height 31
type input "Amanda"
type input "Chase"
click at [335, 97] on link "Email" at bounding box center [339, 94] width 48 height 39
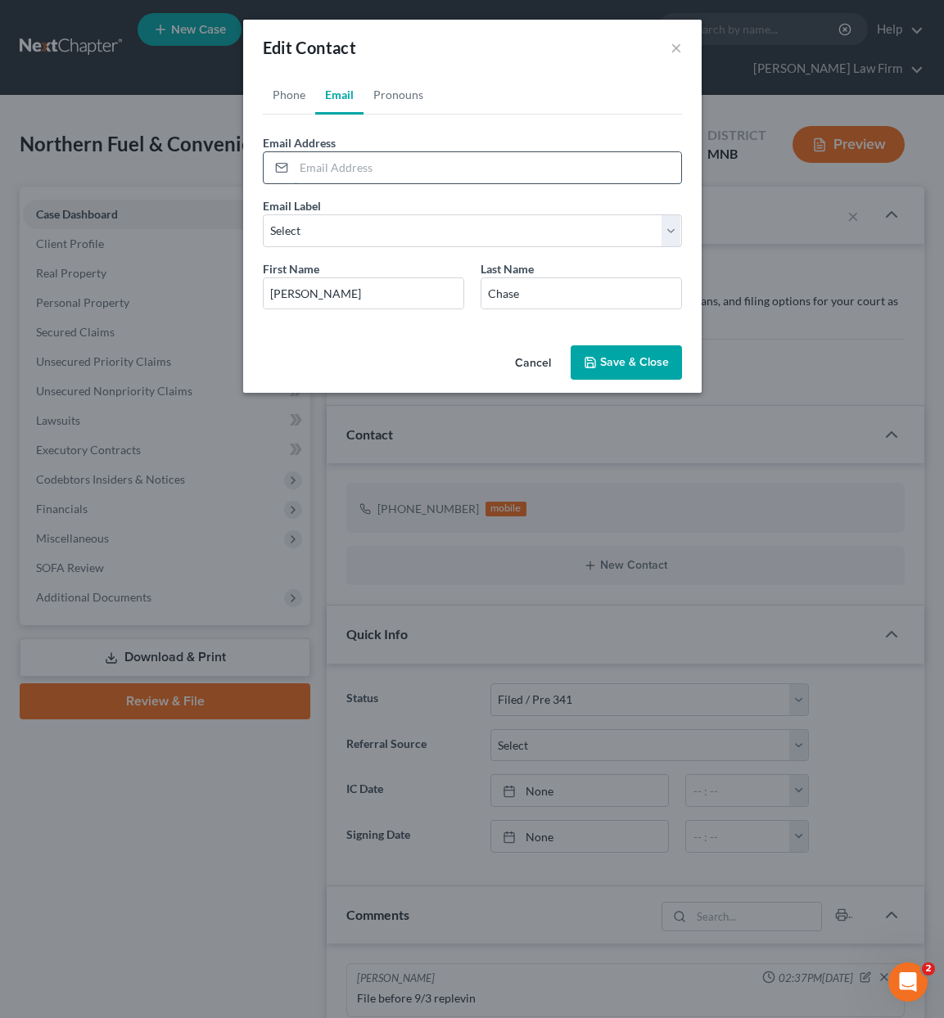
click at [345, 157] on input "email" at bounding box center [487, 167] width 387 height 31
type input "akinn1123@gmail.com"
drag, startPoint x: 360, startPoint y: 226, endPoint x: 358, endPoint y: 242, distance: 15.7
click at [360, 226] on select "Select Home Work Other" at bounding box center [472, 230] width 419 height 33
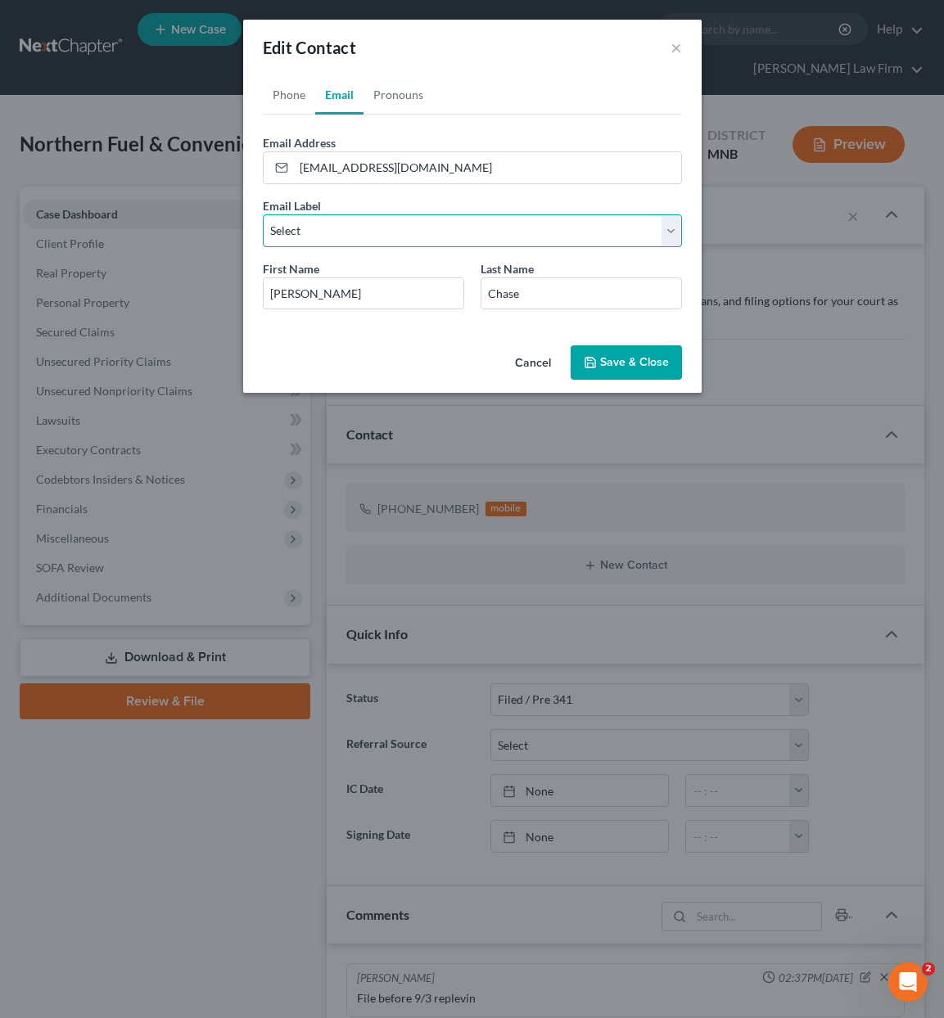
select select "2"
click at [263, 214] on select "Select Home Work Other" at bounding box center [472, 230] width 419 height 33
click at [634, 352] on button "Save & Close" at bounding box center [626, 362] width 111 height 34
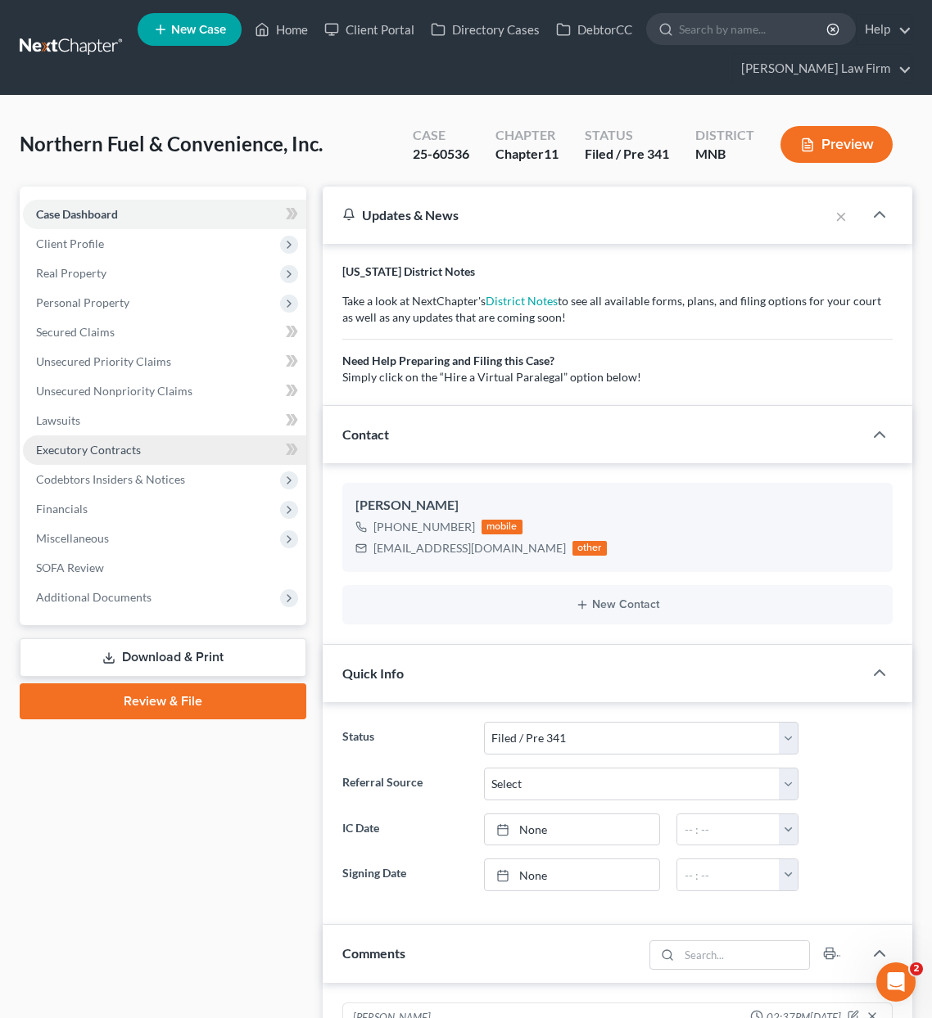
click at [70, 443] on span "Executory Contracts" at bounding box center [88, 450] width 105 height 14
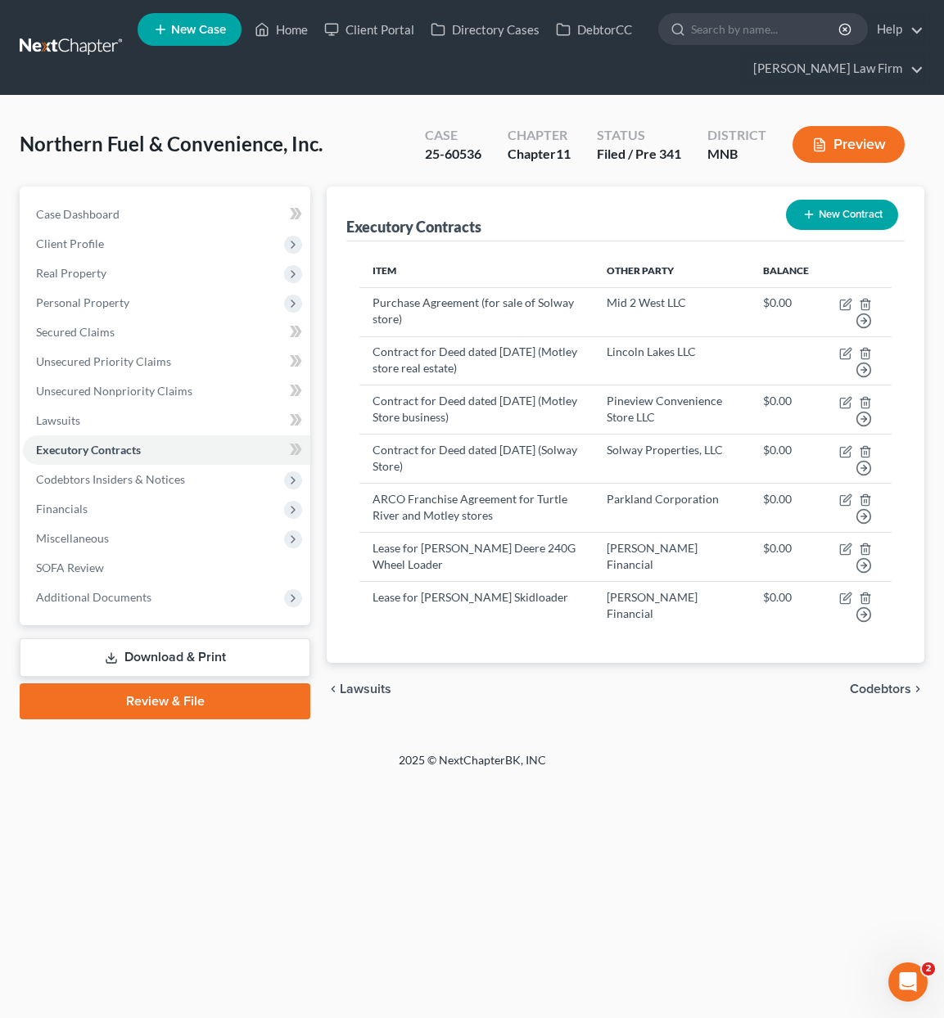
click at [842, 205] on button "New Contract" at bounding box center [842, 215] width 112 height 30
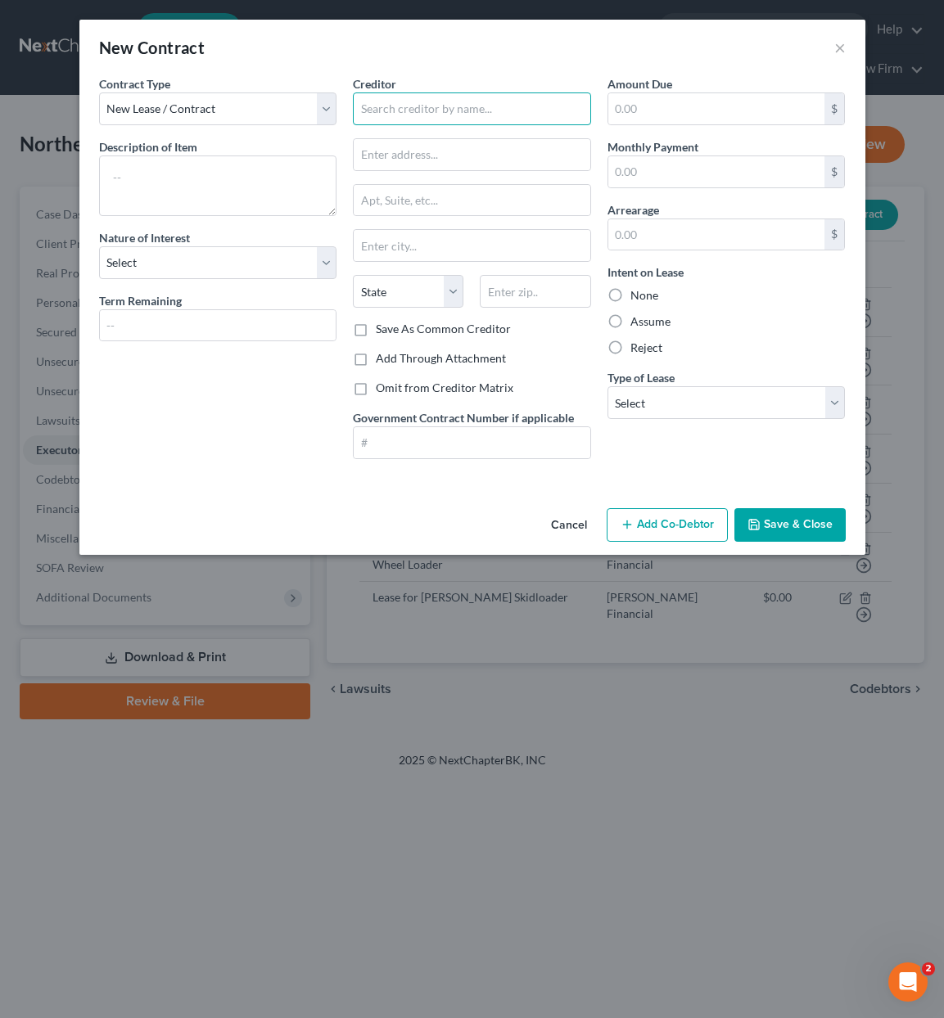
click at [426, 106] on input "text" at bounding box center [472, 109] width 238 height 33
click at [843, 42] on button "×" at bounding box center [839, 48] width 11 height 20
